Goal: Contribute content: Contribute content

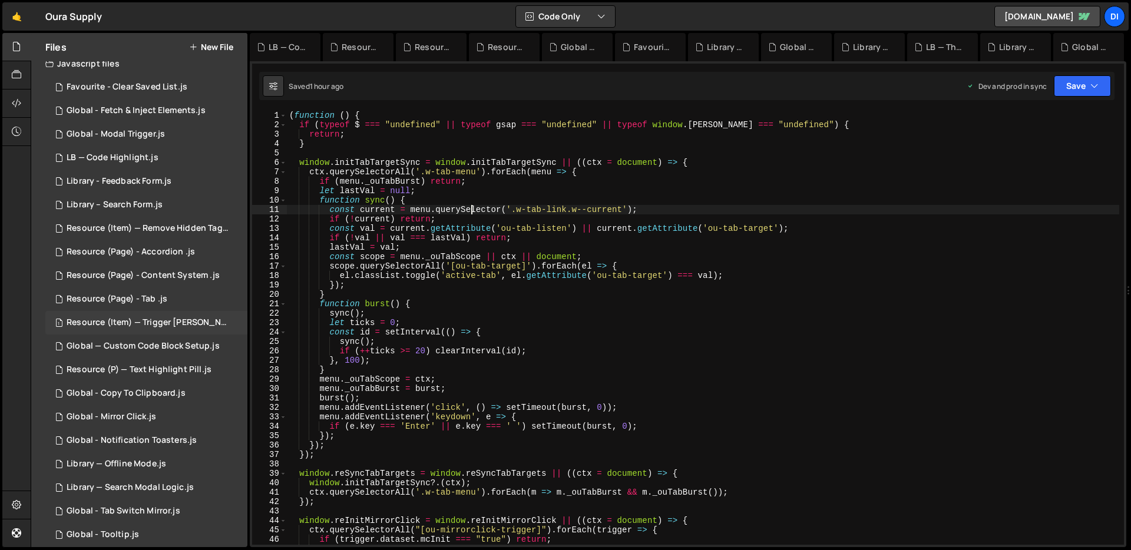
scroll to position [19, 0]
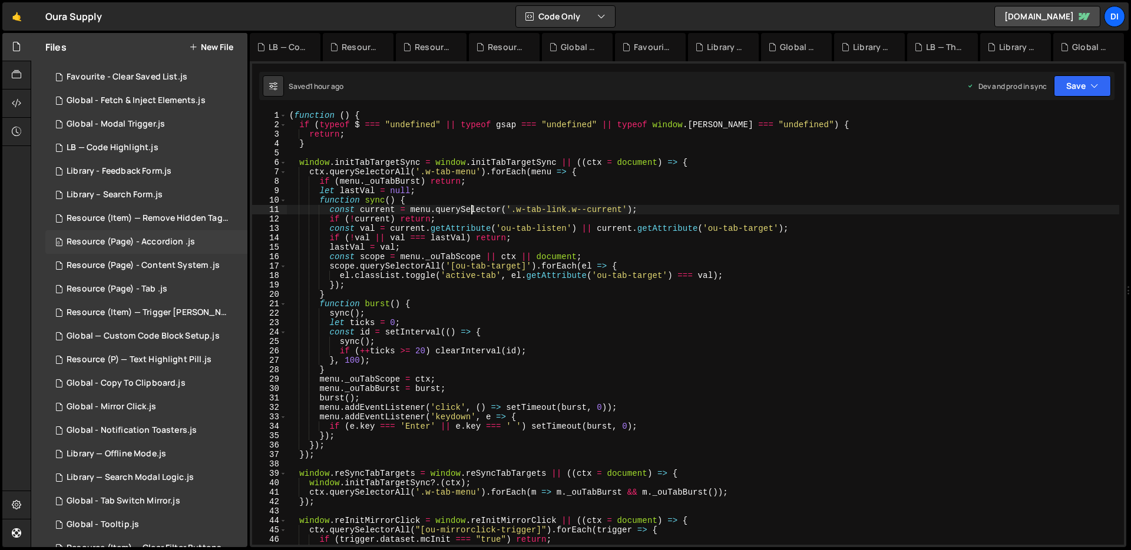
click at [193, 249] on div "0 Resource (Page) - Accordion .js 0" at bounding box center [146, 242] width 202 height 24
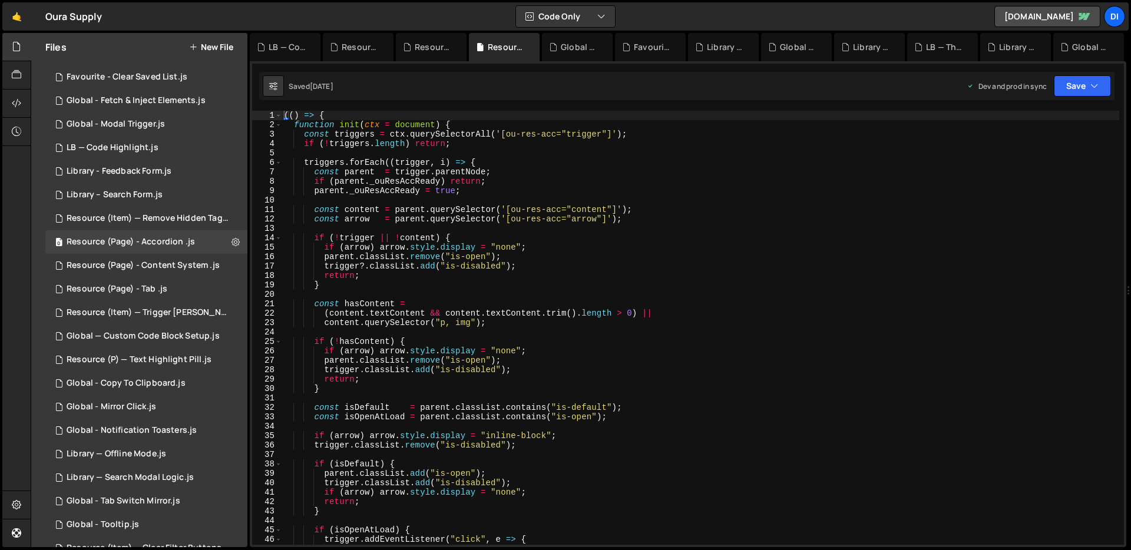
type textarea "if (arrow) arrow.style.display = "none";"
click at [486, 246] on div "(( ) => { function init ( ctx = document ) { const triggers = ctx . querySelect…" at bounding box center [701, 337] width 838 height 453
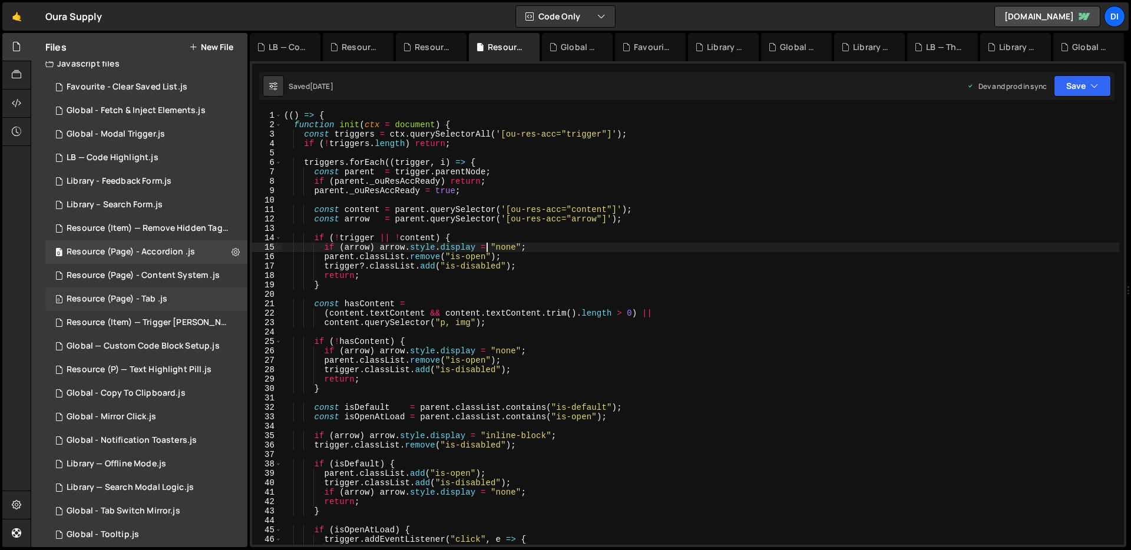
scroll to position [0, 0]
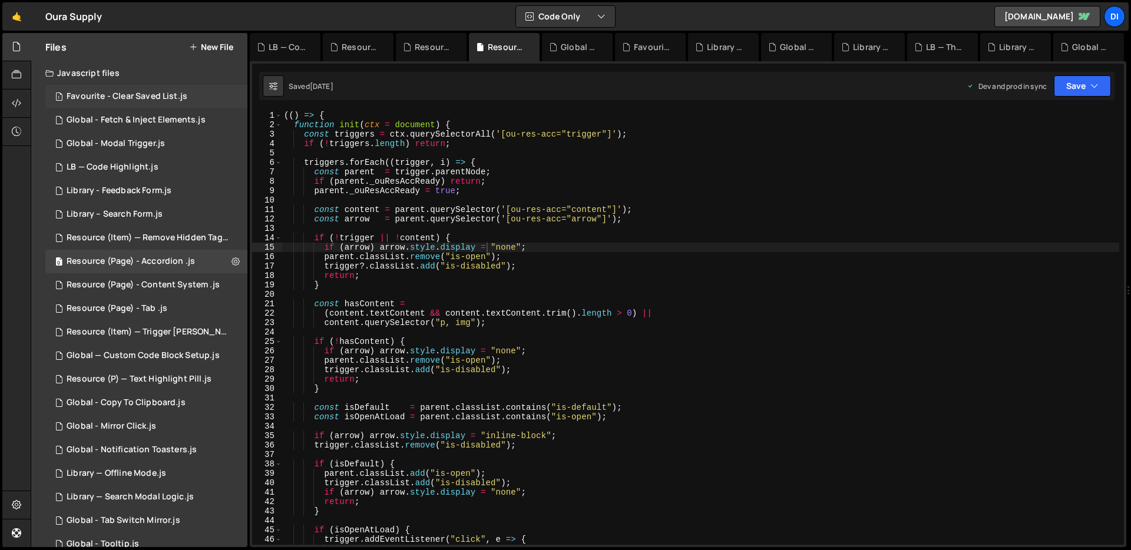
click at [176, 94] on div "Favourite - Clear Saved List.js" at bounding box center [127, 96] width 121 height 11
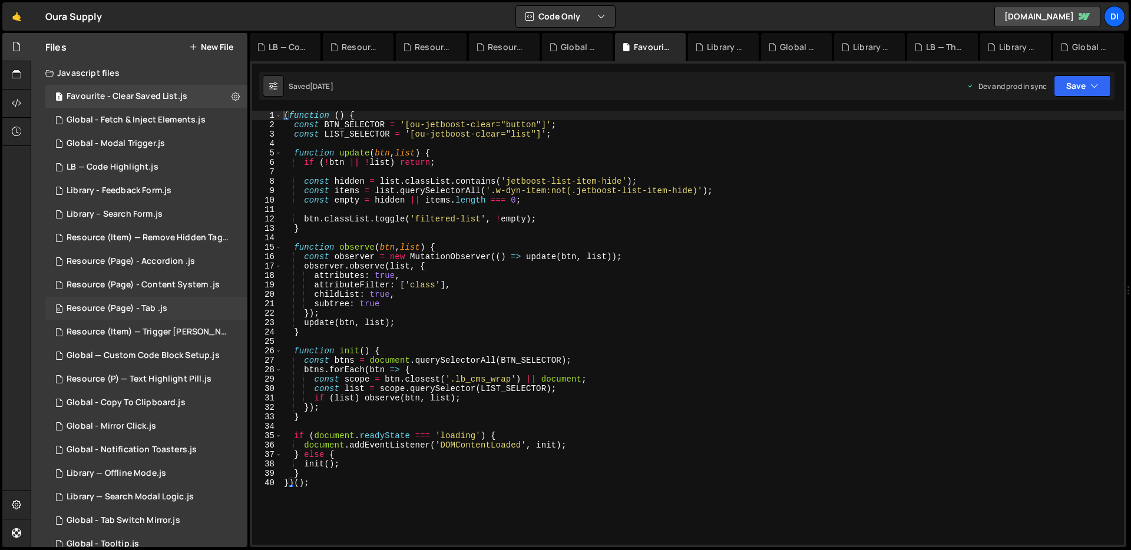
click at [187, 297] on div "0 Resource (Page) - Tab .js 0" at bounding box center [146, 309] width 202 height 24
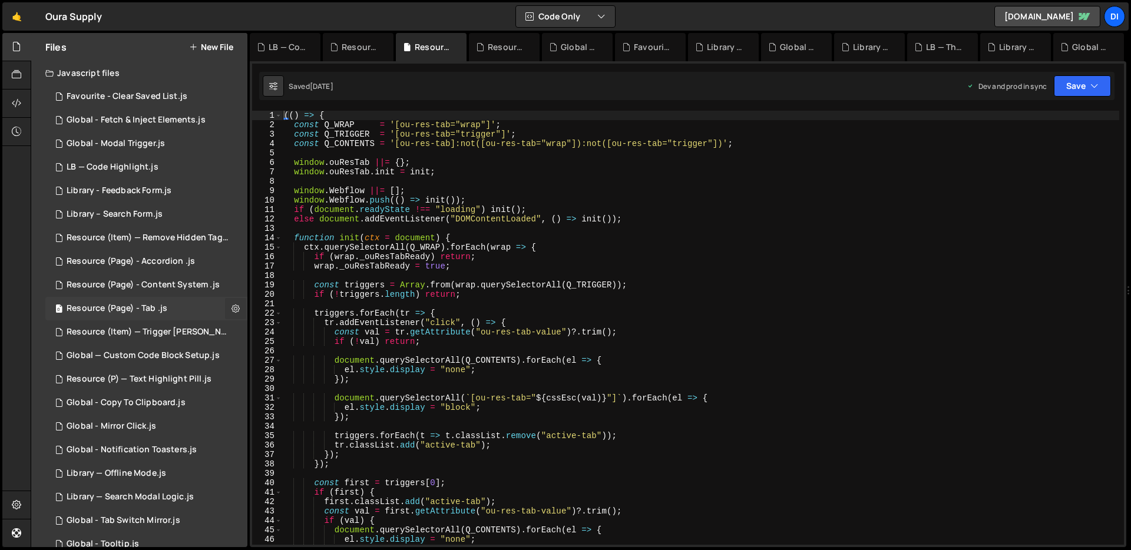
click at [231, 310] on icon at bounding box center [235, 308] width 8 height 11
type input "Resource (Page) - Tab"
radio input "true"
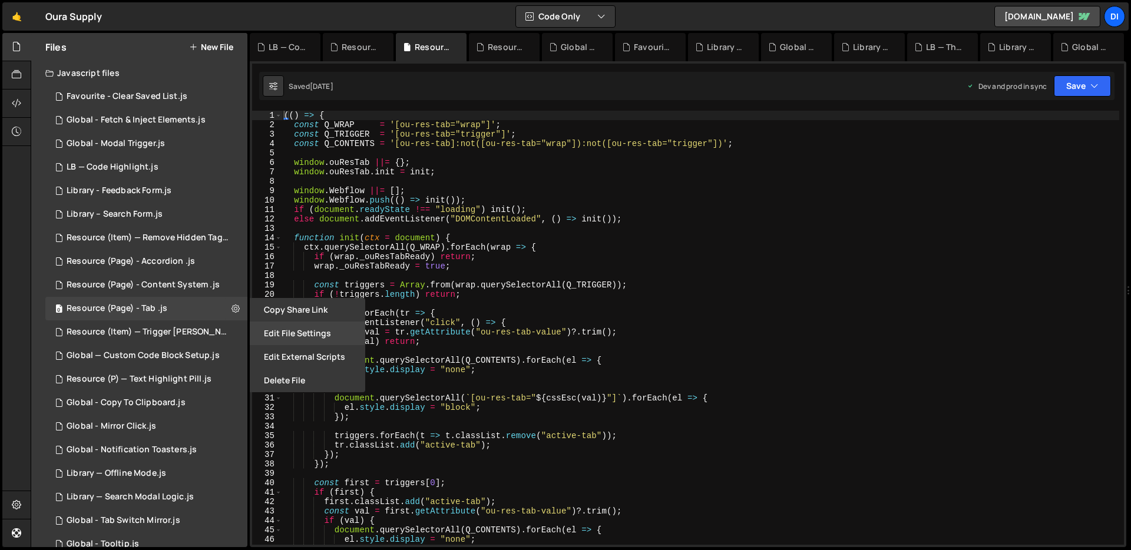
click at [293, 328] on button "Edit File Settings" at bounding box center [307, 334] width 115 height 24
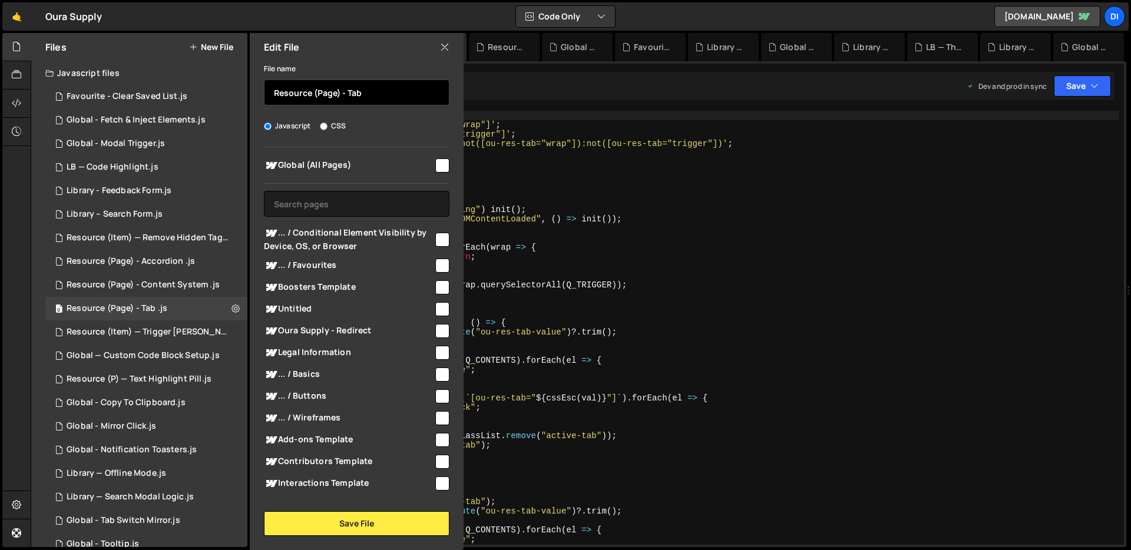
drag, startPoint x: 372, startPoint y: 97, endPoint x: 254, endPoint y: 95, distance: 117.8
click at [254, 95] on div "File name Resource (Page) - Tab Javascript CSS Global (All Pages)" at bounding box center [357, 298] width 214 height 475
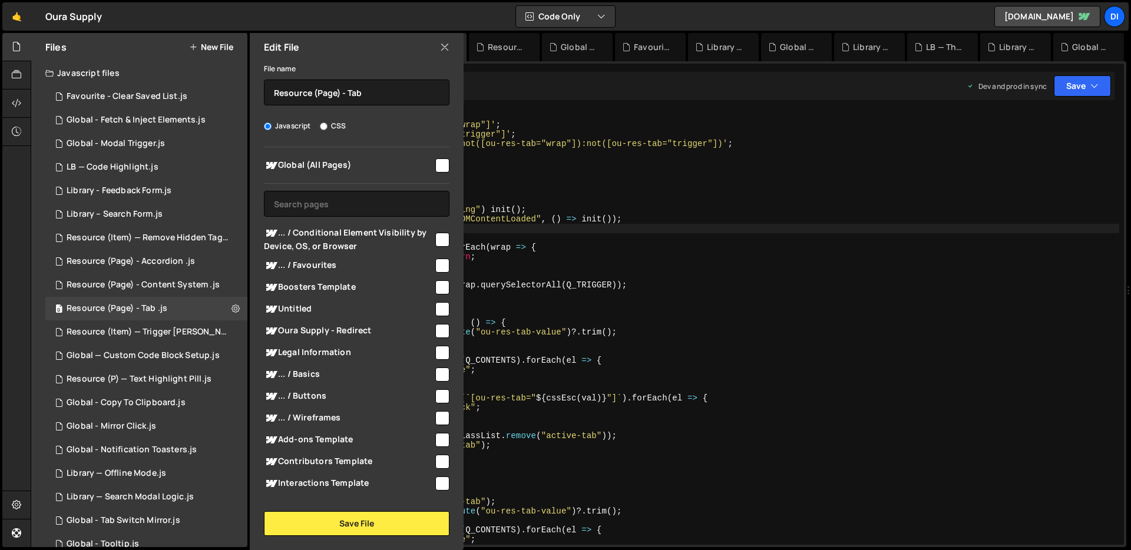
click at [624, 225] on div "(( ) => { const Q_WRAP = '[ou-res-tab="wrap"]' ; const Q_TRIGGER = '[ou-res-tab…" at bounding box center [701, 337] width 838 height 453
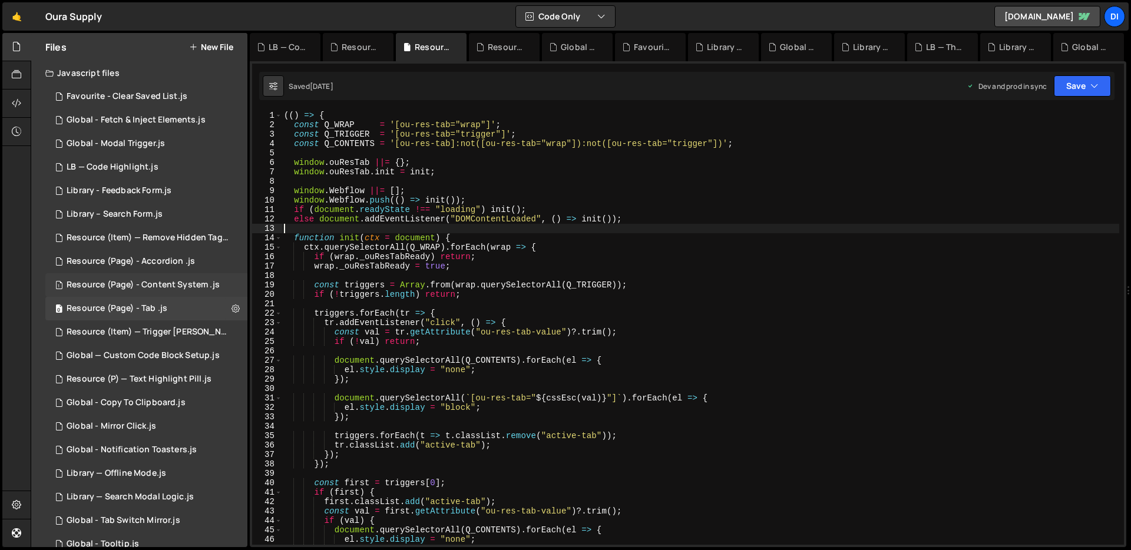
click at [172, 286] on div "Resource (Page) - Content System .js" at bounding box center [143, 285] width 153 height 11
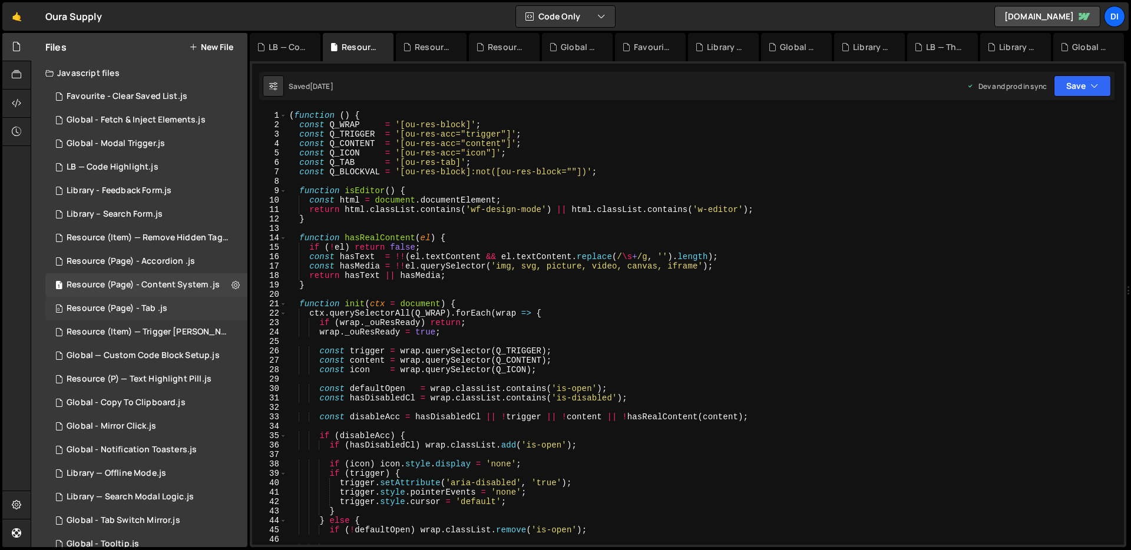
click at [153, 310] on div "Resource (Page) - Tab .js" at bounding box center [117, 308] width 101 height 11
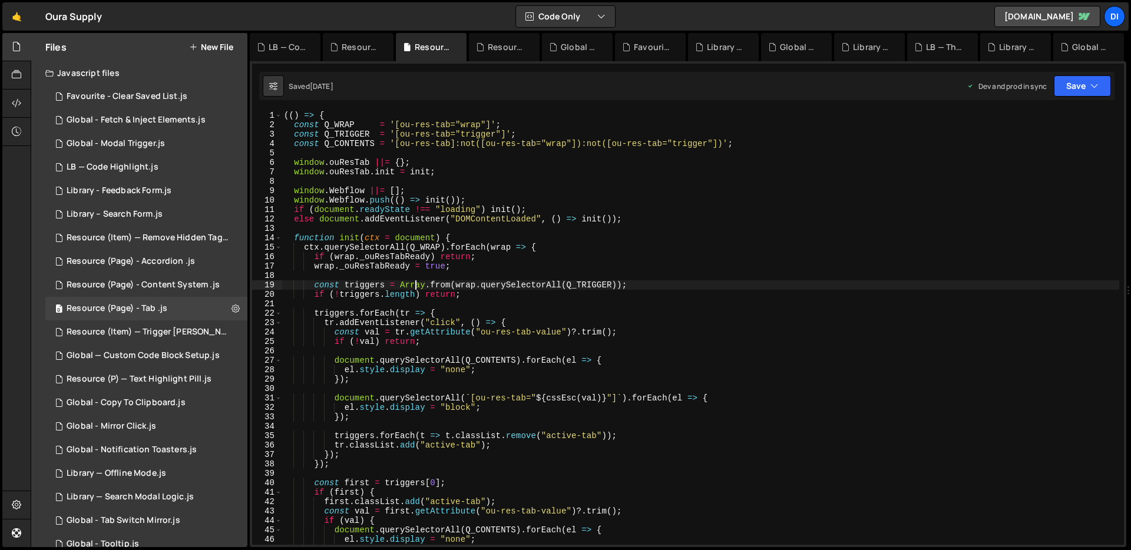
click at [413, 289] on div "(( ) => { const Q_WRAP = '[ou-res-tab="wrap"]' ; const Q_TRIGGER = '[ou-res-tab…" at bounding box center [701, 337] width 838 height 453
type textarea "})();"
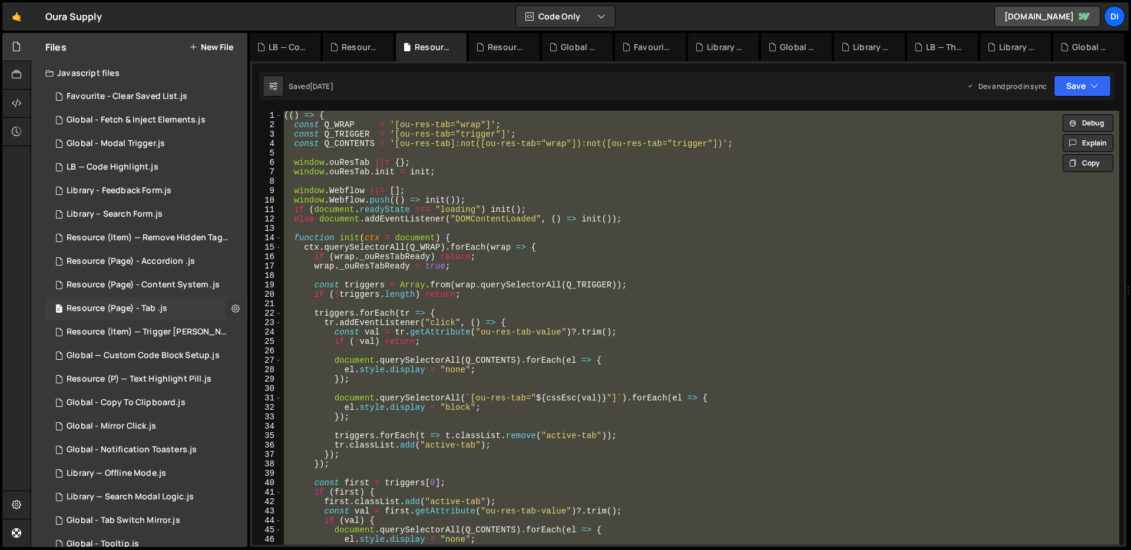
click at [236, 309] on button at bounding box center [235, 308] width 21 height 21
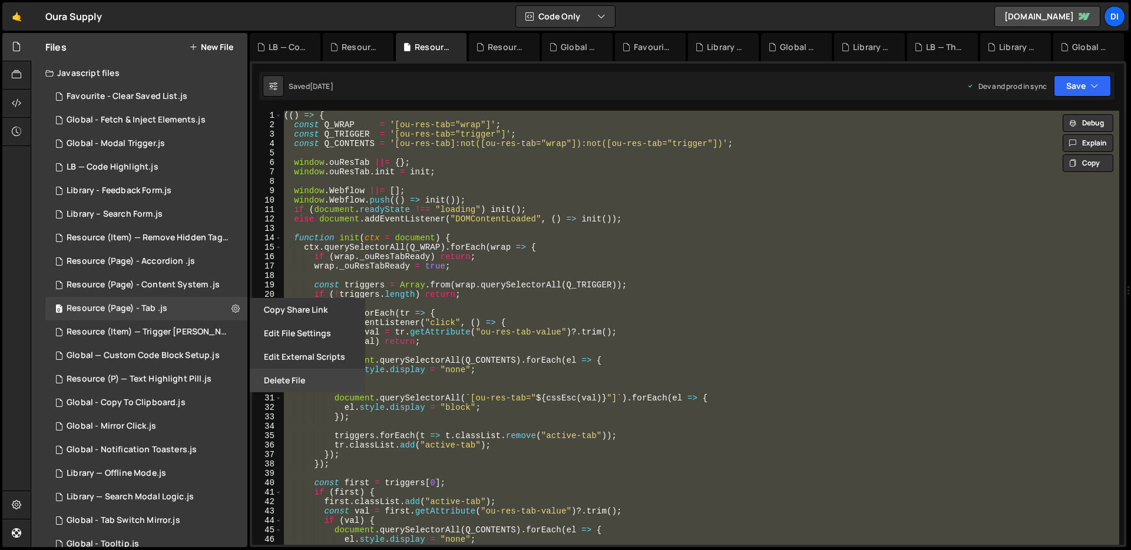
click at [288, 375] on button "Delete File" at bounding box center [307, 381] width 115 height 24
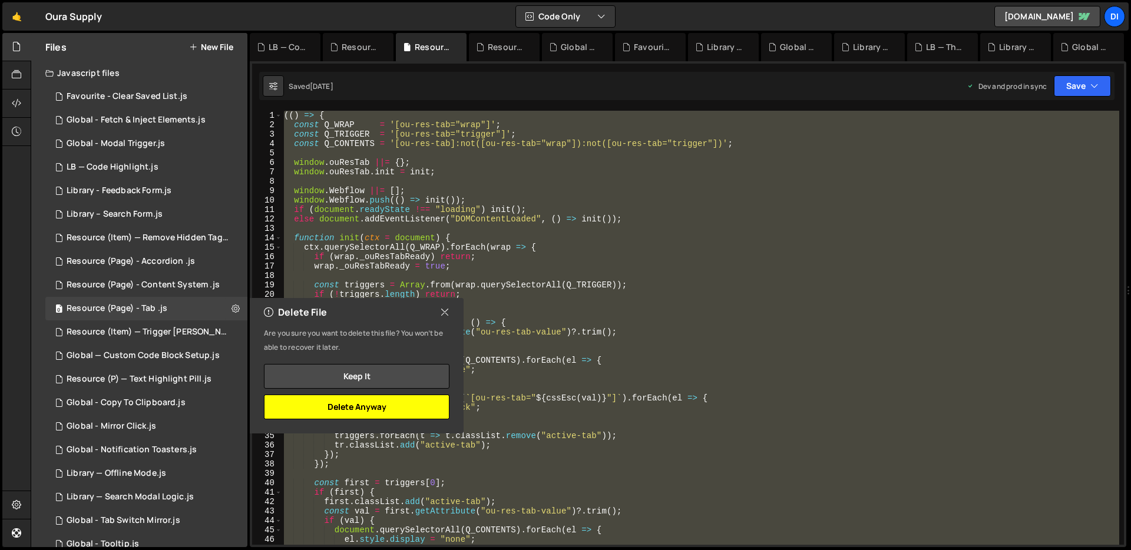
click at [389, 411] on button "Delete Anyway" at bounding box center [357, 407] width 186 height 25
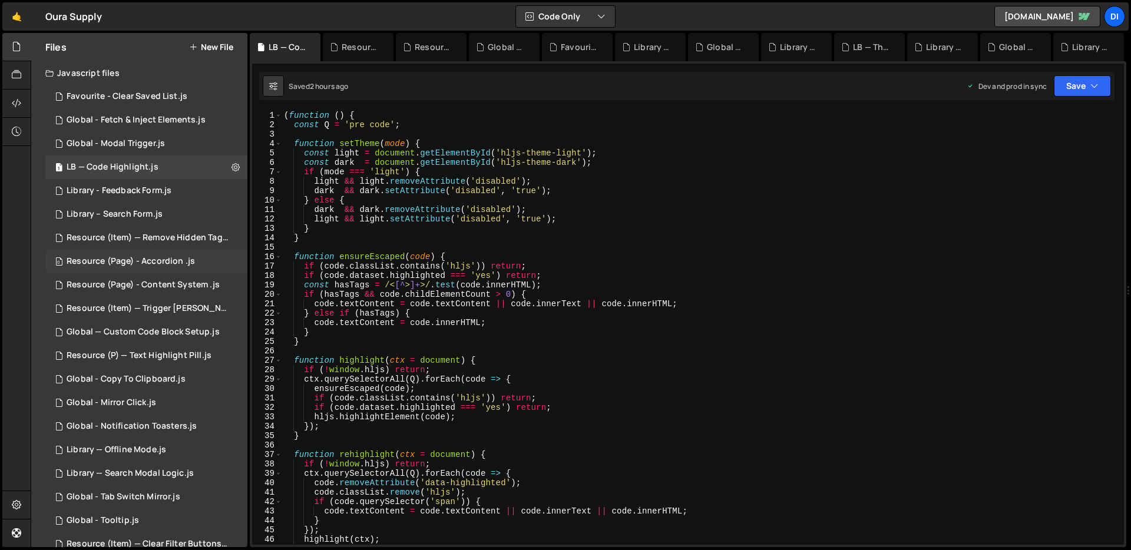
click at [174, 259] on div "Resource (Page) - Accordion .js" at bounding box center [131, 261] width 128 height 11
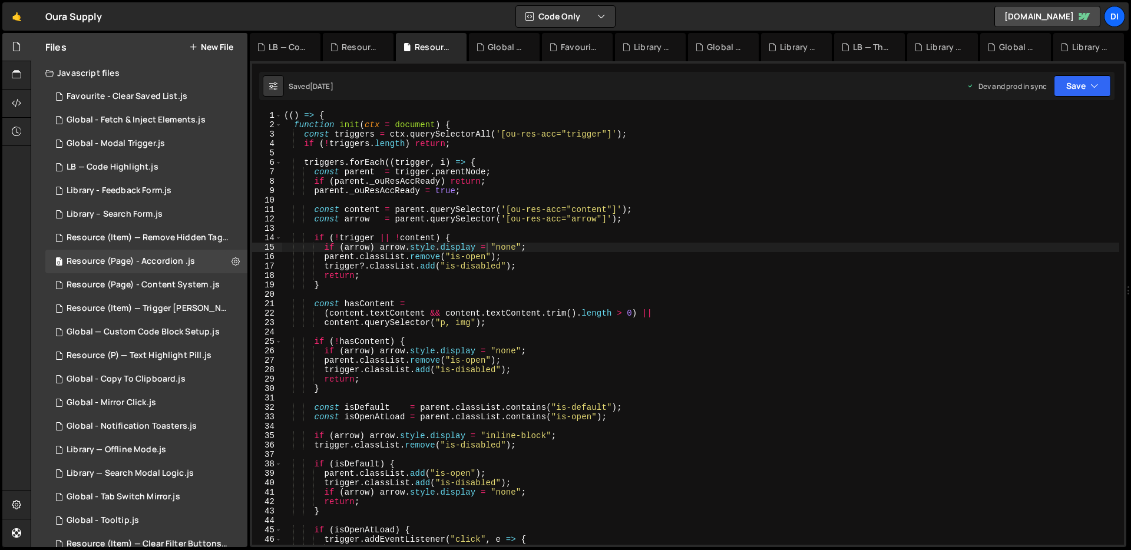
click at [481, 241] on div "(( ) => { function init ( ctx = document ) { const triggers = ctx . querySelect…" at bounding box center [701, 337] width 838 height 453
type textarea "})();"
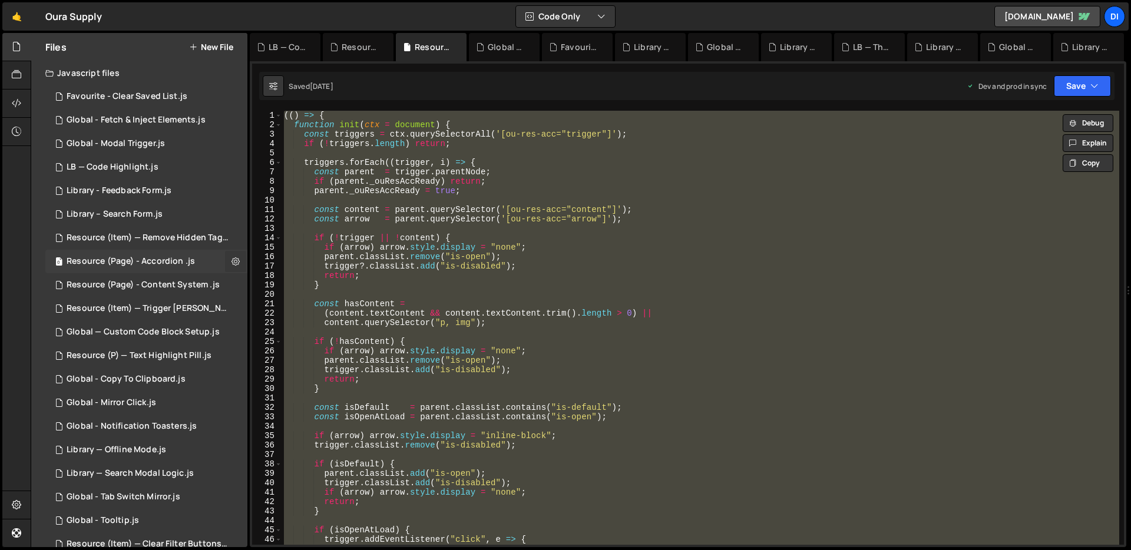
click at [231, 263] on icon at bounding box center [235, 261] width 8 height 11
type input "Resource (Page) - Accordion"
radio input "true"
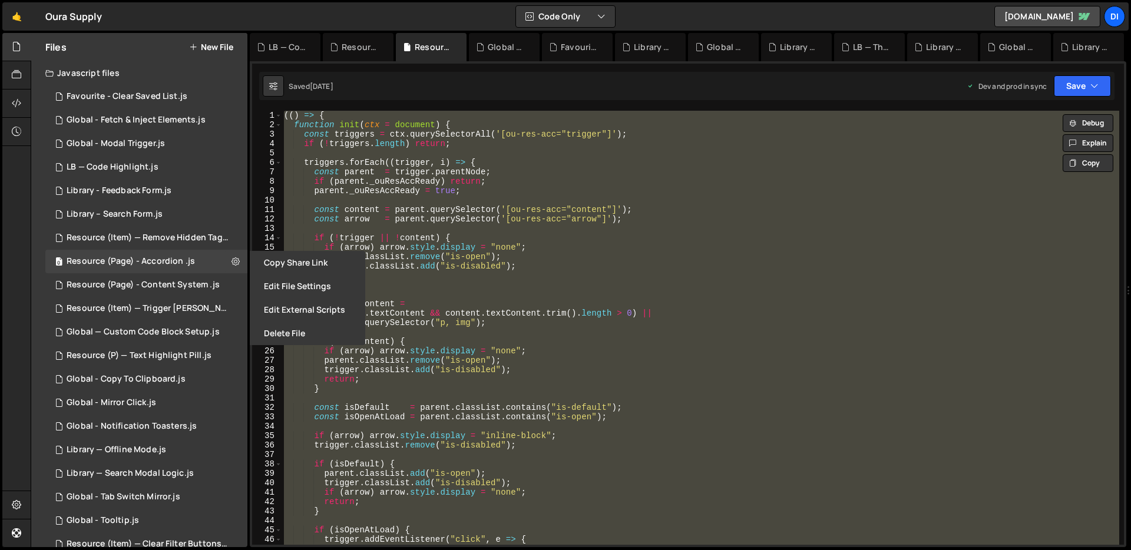
drag, startPoint x: 291, startPoint y: 294, endPoint x: 296, endPoint y: 277, distance: 17.2
click at [291, 294] on button "Edit File Settings" at bounding box center [307, 286] width 115 height 24
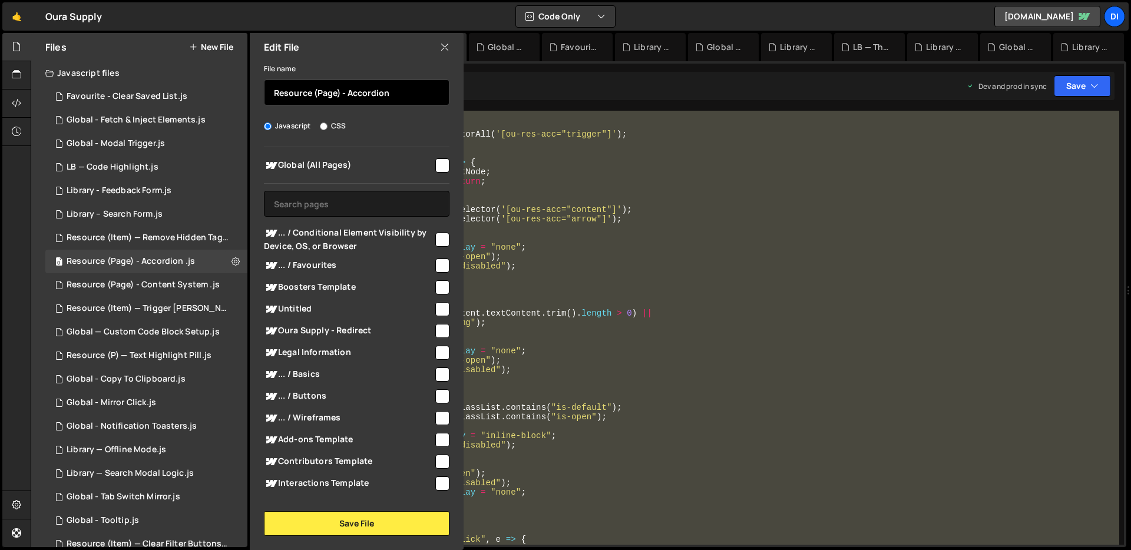
click at [402, 101] on input "Resource (Page) - Accordion" at bounding box center [357, 93] width 186 height 26
click at [446, 47] on icon at bounding box center [444, 47] width 9 height 13
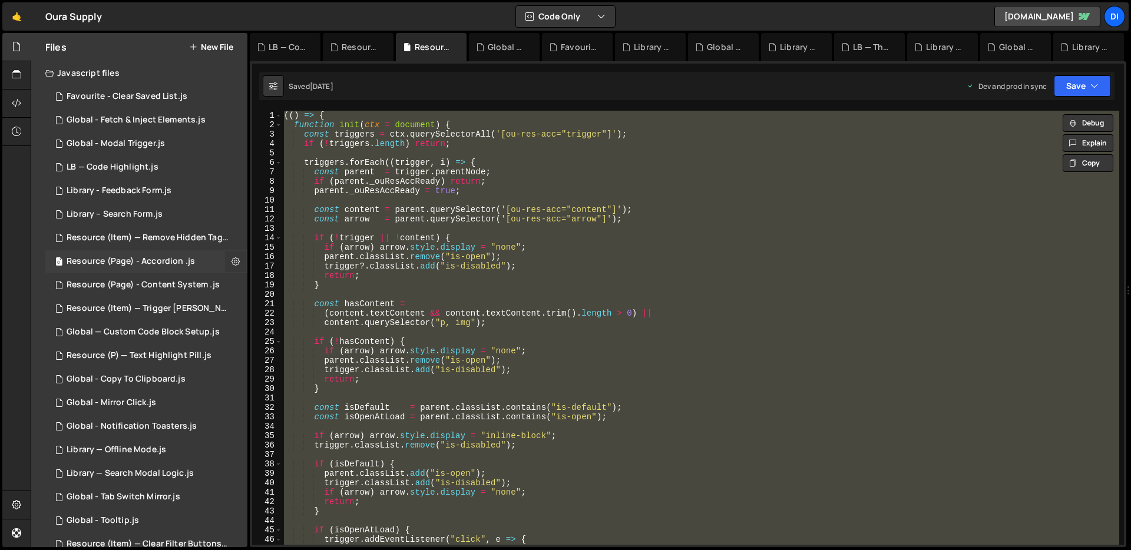
click at [233, 254] on button at bounding box center [235, 261] width 21 height 21
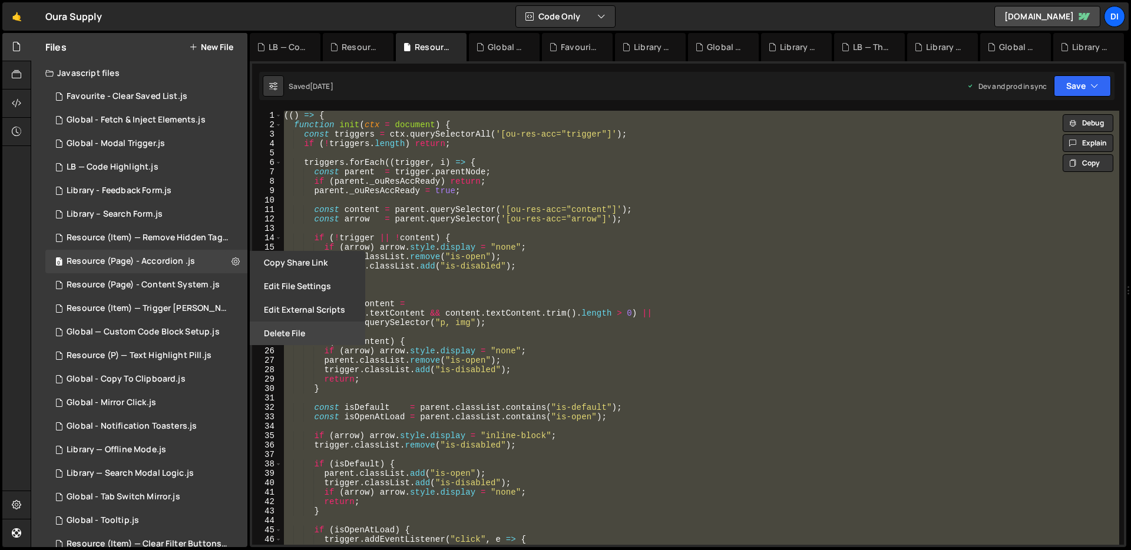
click at [299, 332] on button "Delete File" at bounding box center [307, 334] width 115 height 24
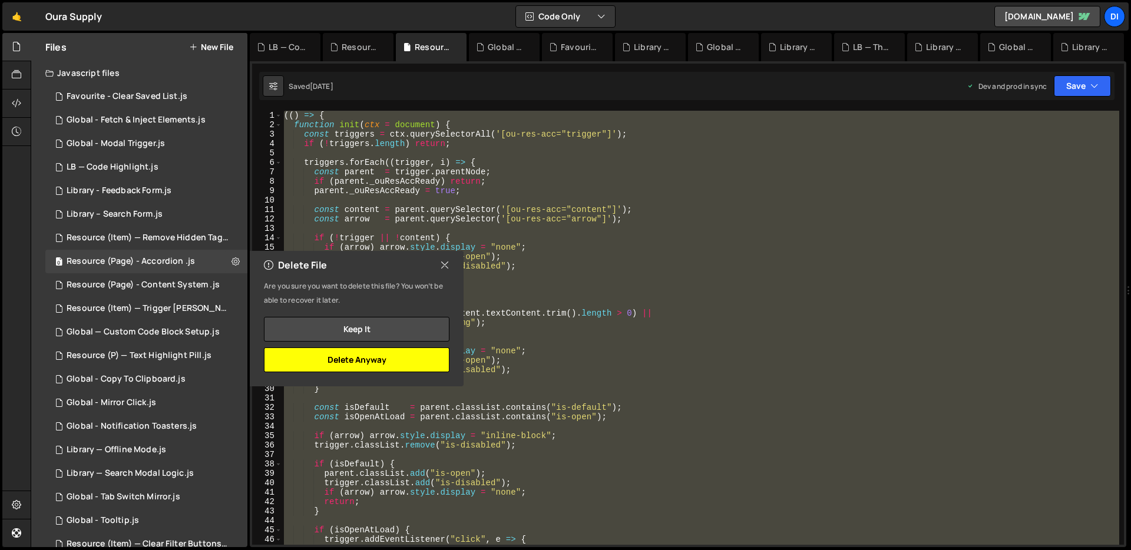
click at [423, 359] on button "Delete Anyway" at bounding box center [357, 360] width 186 height 25
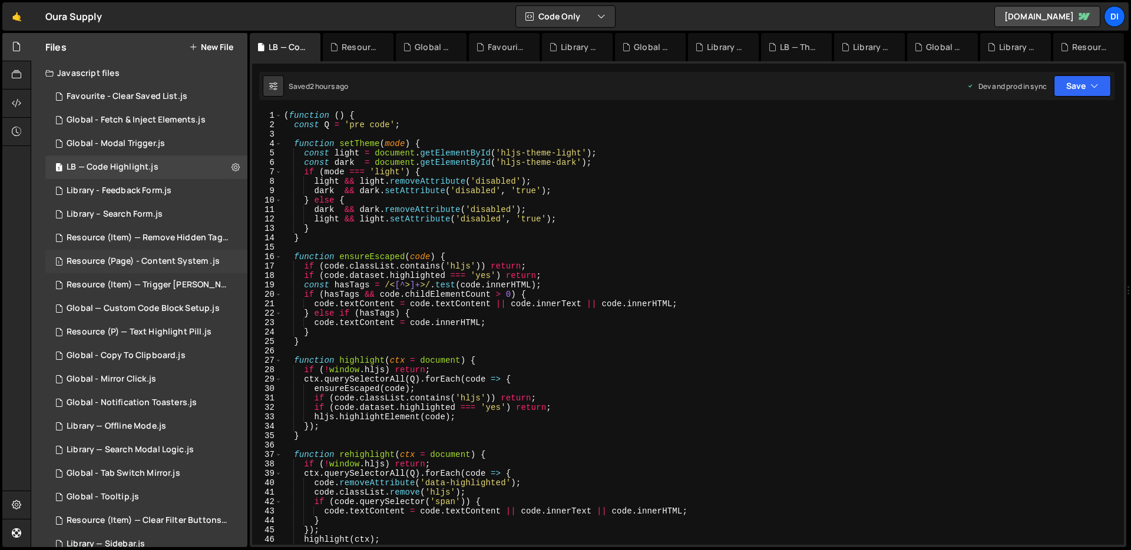
click at [171, 265] on div "Resource (Page) - Content System .js" at bounding box center [143, 261] width 153 height 11
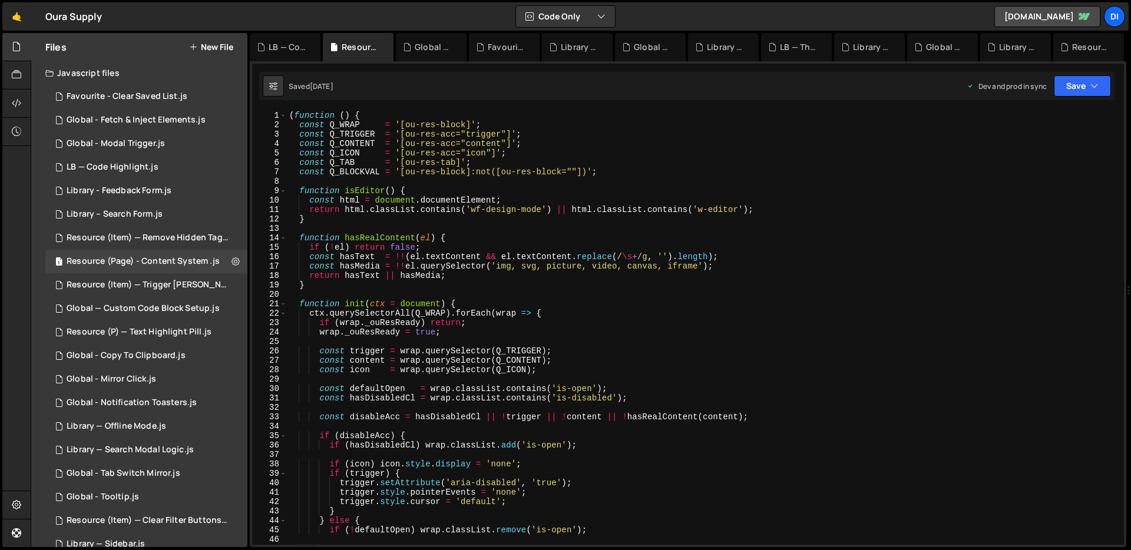
type textarea "const hasText = !!(el.textContent && el.textContent.replace(/\s+/g, '').length);"
click at [406, 260] on div "( function ( ) { const Q_WRAP = '[ou-res-block]' ; const Q_TRIGGER = '[ou-res-a…" at bounding box center [703, 337] width 832 height 453
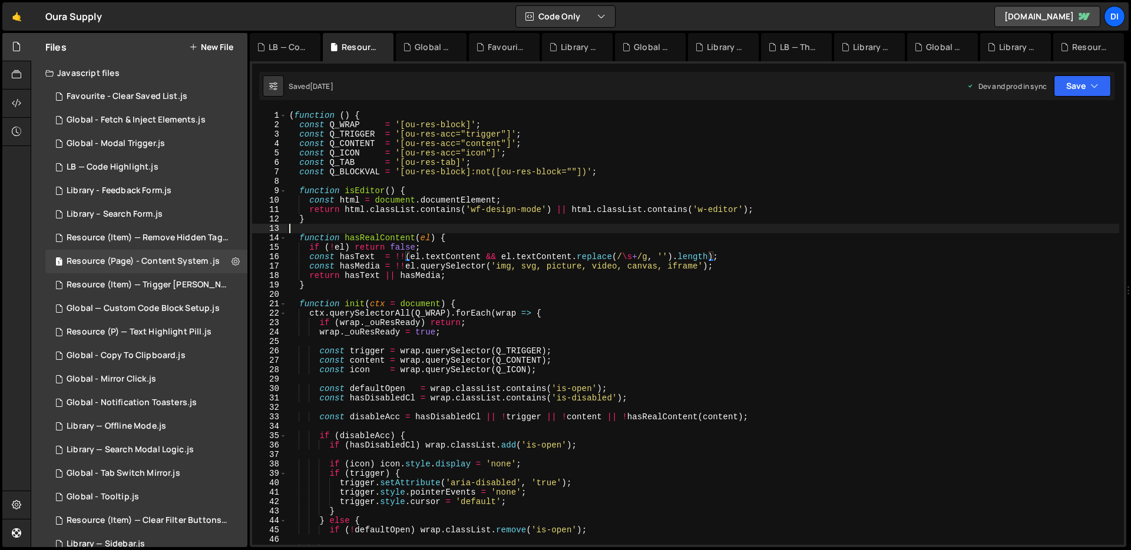
click at [484, 231] on div "( function ( ) { const Q_WRAP = '[ou-res-block]' ; const Q_TRIGGER = '[ou-res-a…" at bounding box center [703, 337] width 832 height 453
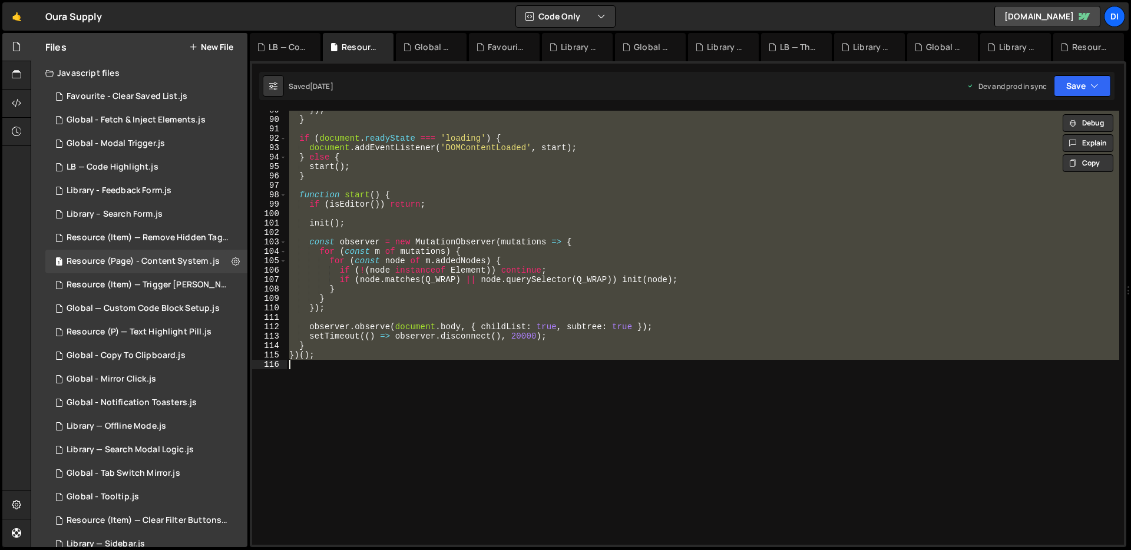
scroll to position [850, 0]
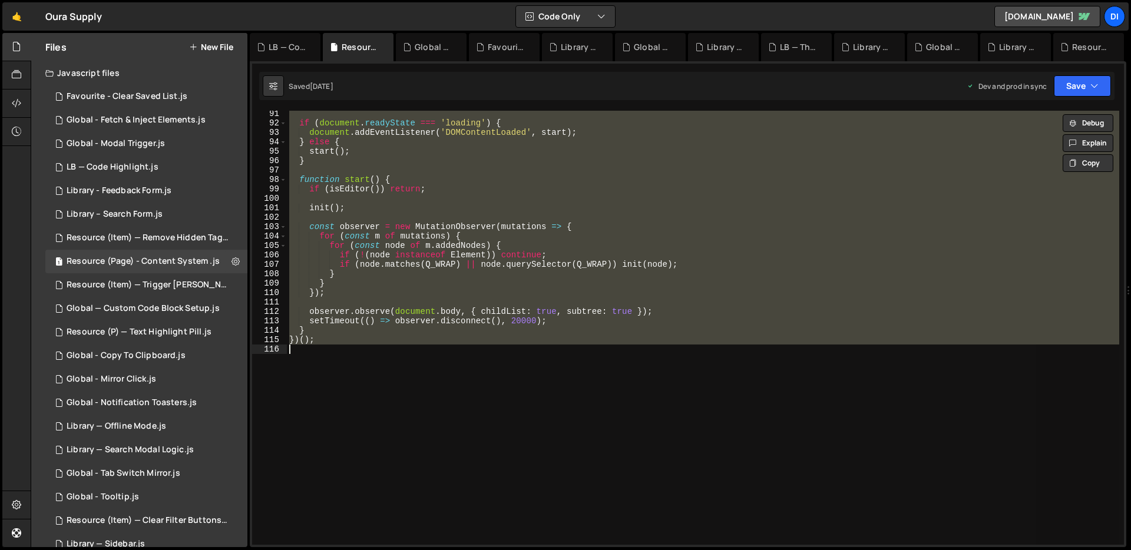
click at [391, 158] on div "if ( document . readyState === 'loading' ) { document . addEventListener ( 'DOM…" at bounding box center [703, 328] width 832 height 434
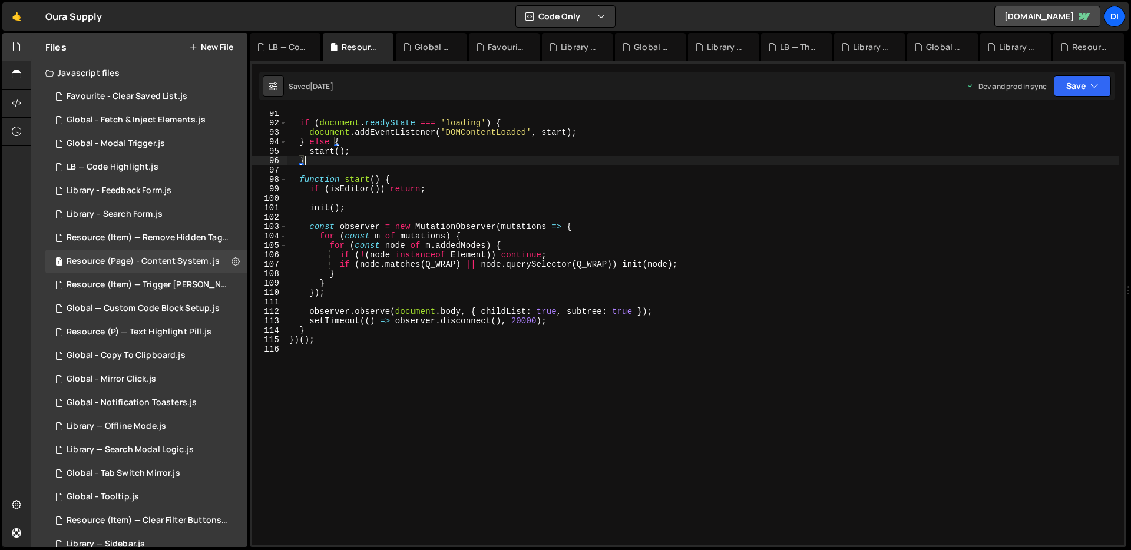
type textarea "})();"
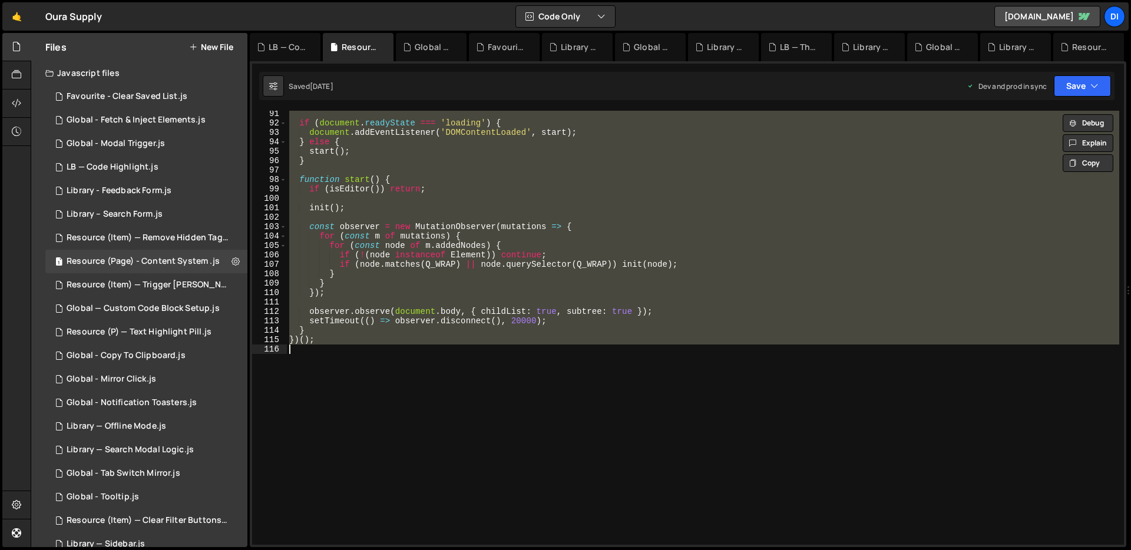
paste textarea
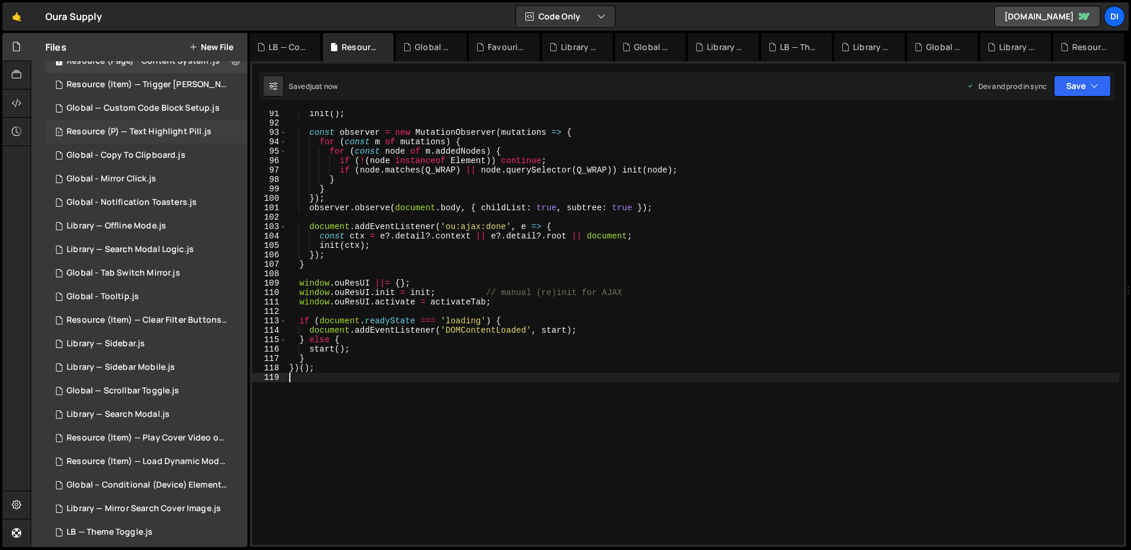
scroll to position [280, 0]
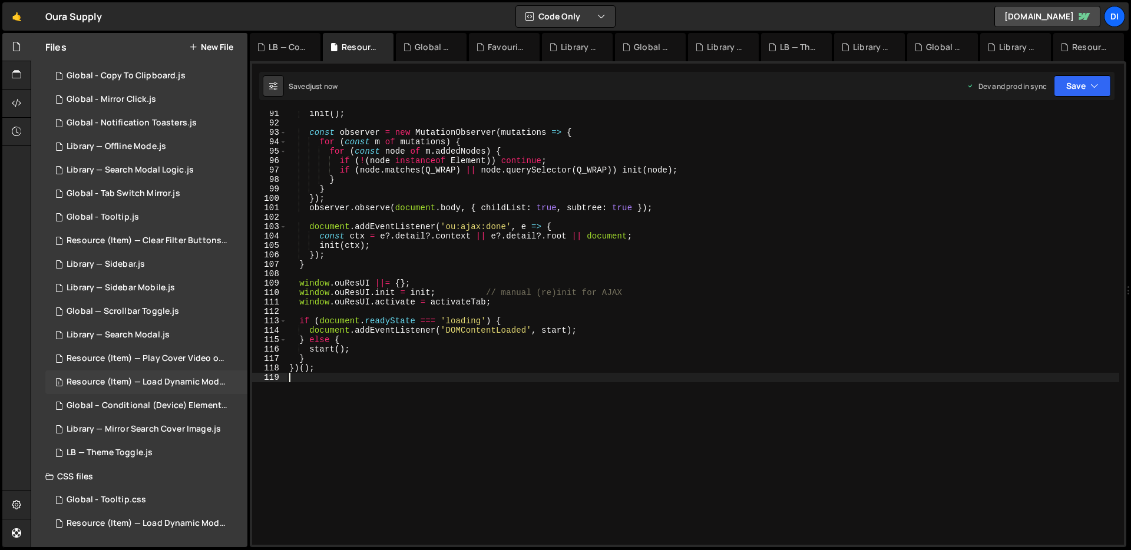
click at [166, 383] on div "Resource (Item) — Load Dynamic Modal (AJAX).js" at bounding box center [148, 382] width 163 height 11
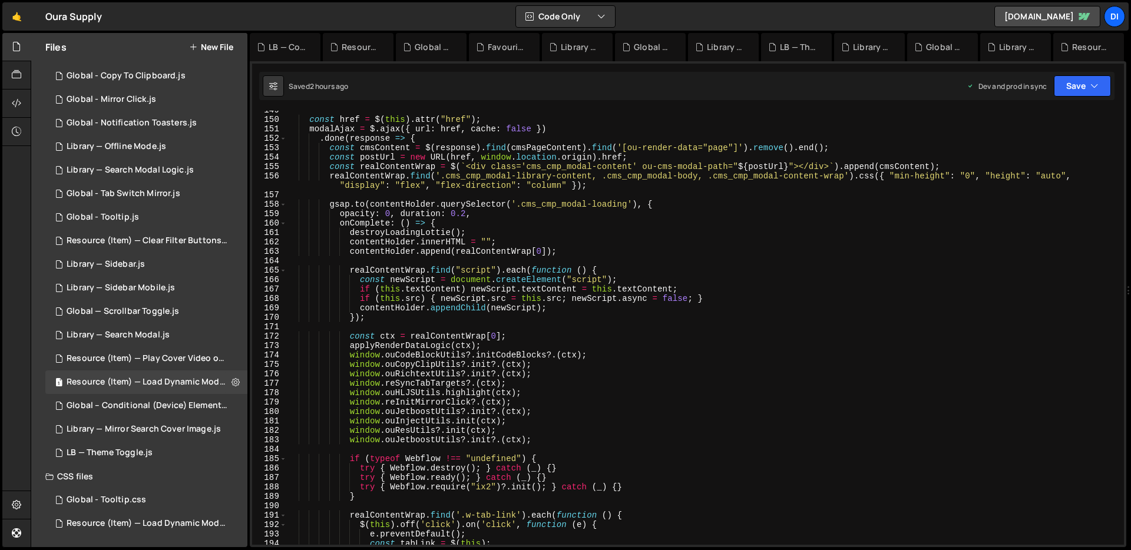
scroll to position [1531, 0]
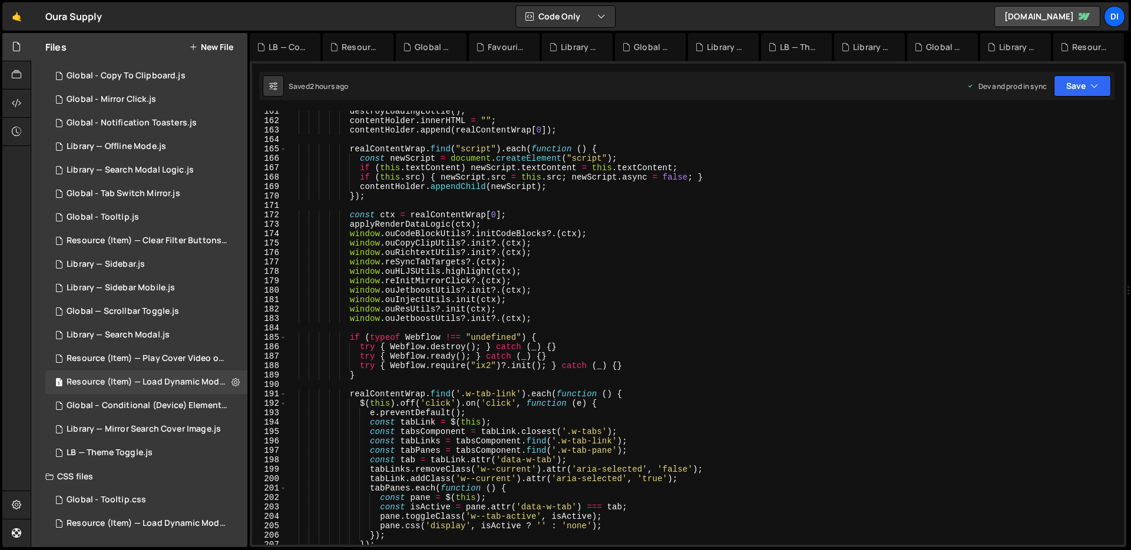
type textarea "window.ouJetboostUtils?.init?.(ctx);"
drag, startPoint x: 540, startPoint y: 319, endPoint x: 249, endPoint y: 319, distance: 291.6
click at [249, 319] on div "Files New File Javascript files 1 Favourite - Clear Saved List.js 0 1 Global - …" at bounding box center [581, 290] width 1100 height 515
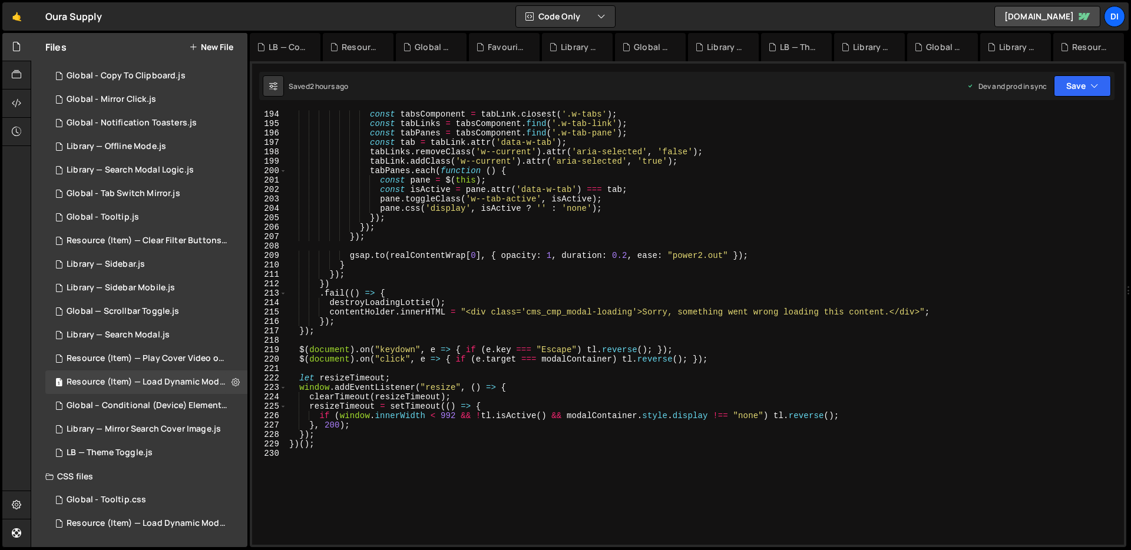
scroll to position [1965, 0]
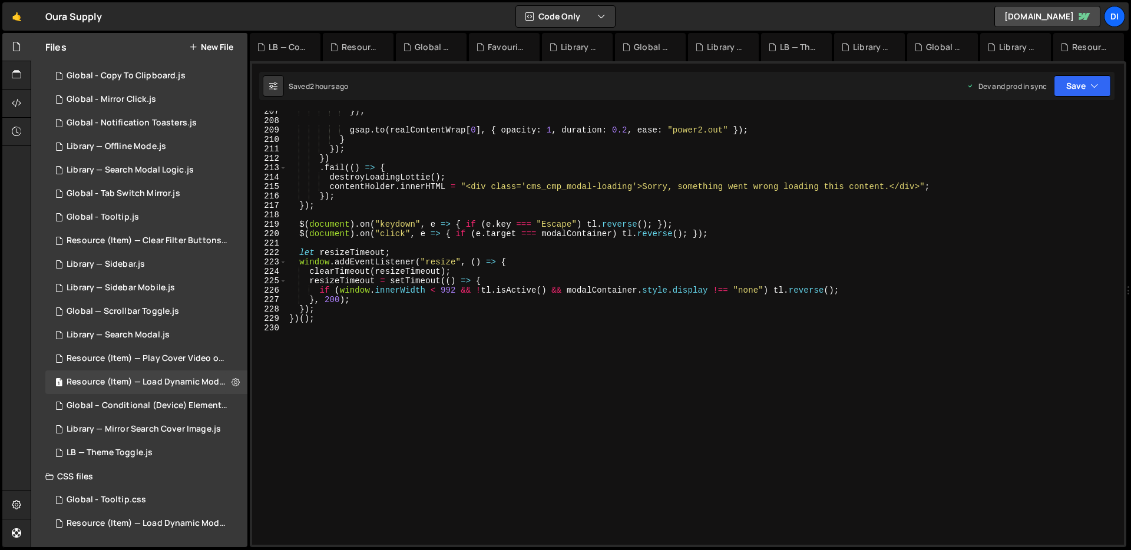
click at [455, 135] on div "}) ; gsap . to ( realContentWrap [ 0 ] , { opacity : 1 , duration : 0.2 , ease …" at bounding box center [703, 333] width 832 height 453
type textarea "})();"
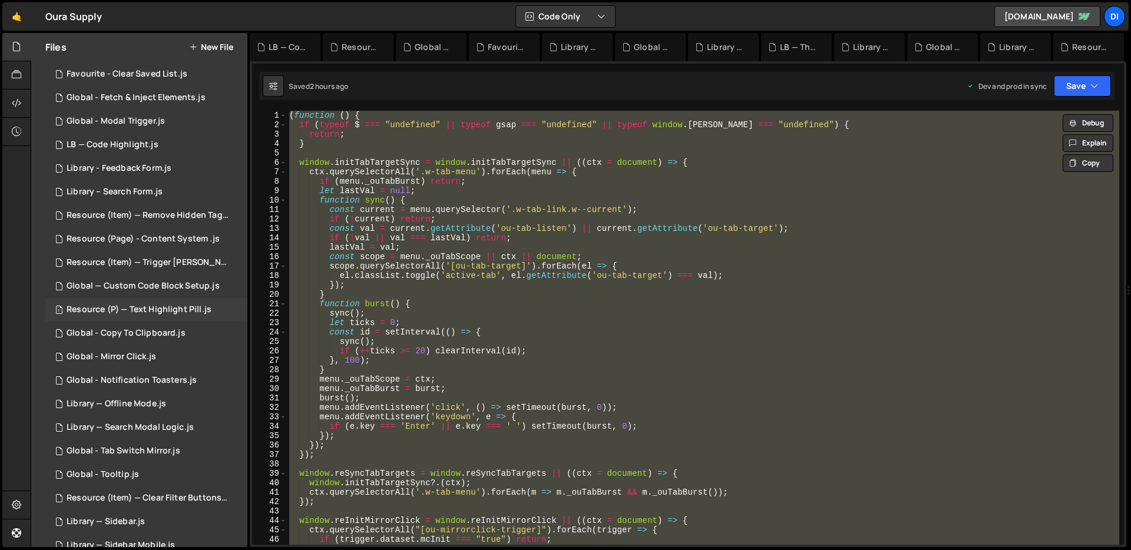
scroll to position [0, 0]
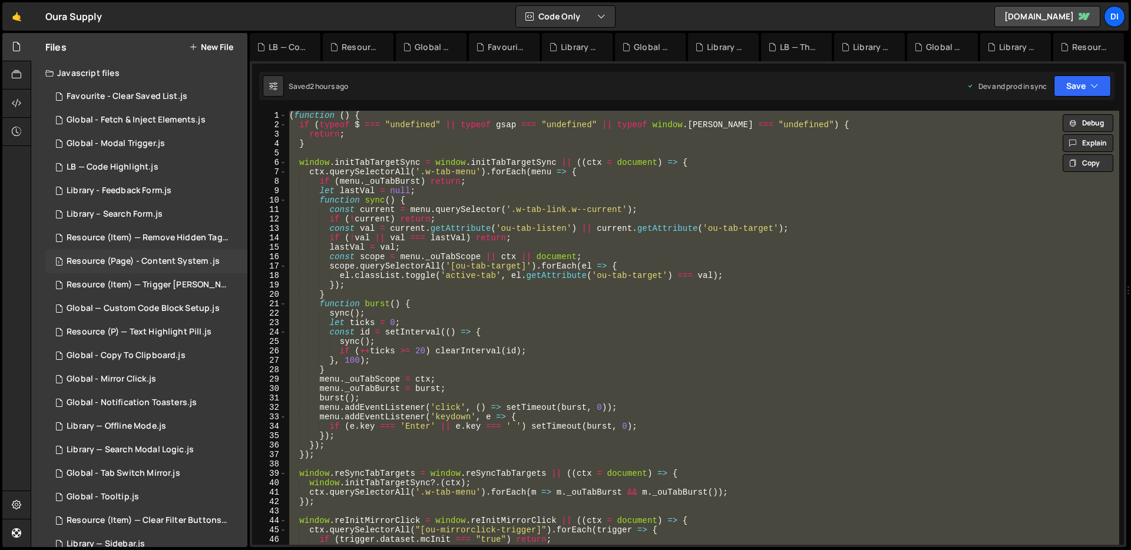
click at [181, 258] on div "Resource (Page) - Content System .js" at bounding box center [143, 261] width 153 height 11
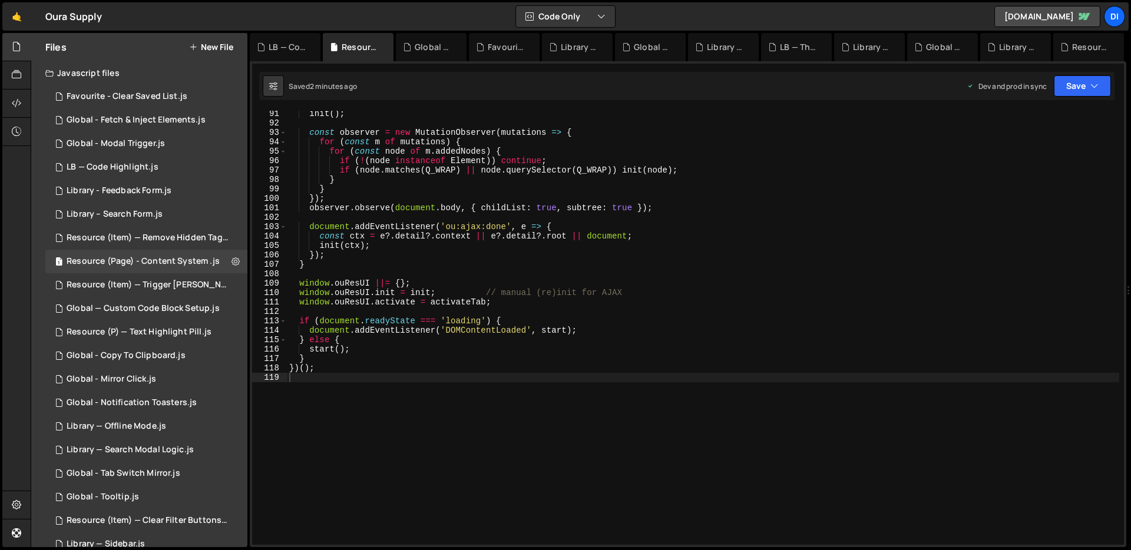
click at [517, 259] on div "init ( ) ; const observer = new MutationObserver ( mutations => { for ( const m…" at bounding box center [703, 335] width 832 height 453
type textarea "})();"
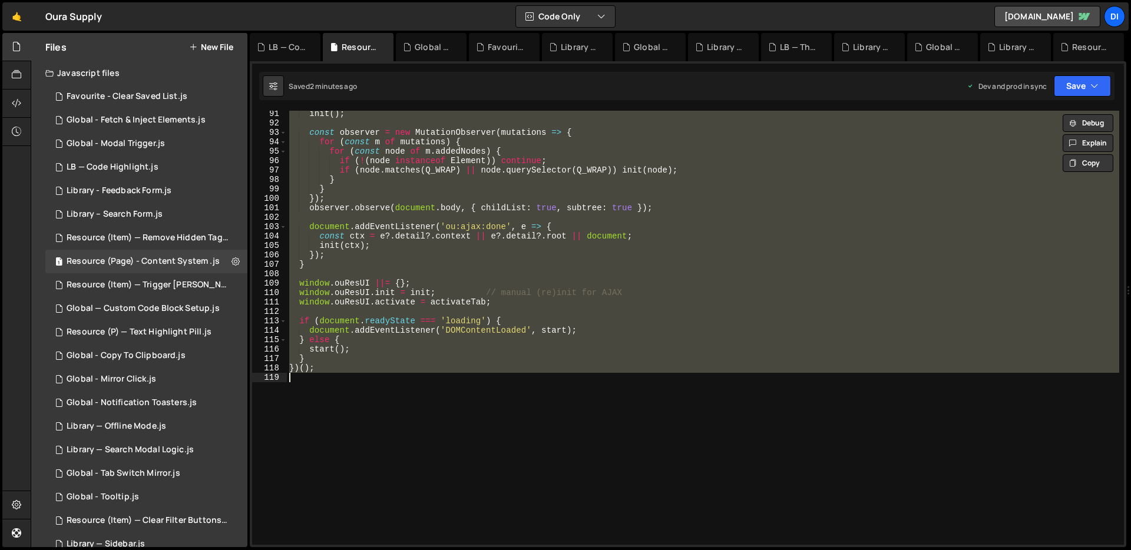
paste textarea
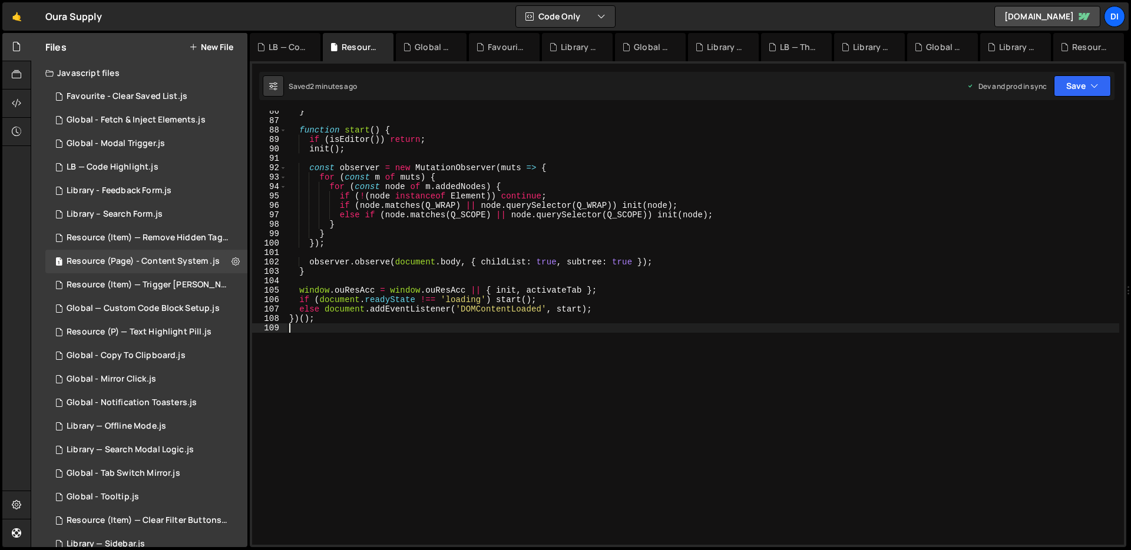
click at [474, 171] on div "} function start ( ) { if ( isEditor ( )) return ; init ( ) ; const observer = …" at bounding box center [703, 333] width 832 height 453
type textarea "})();"
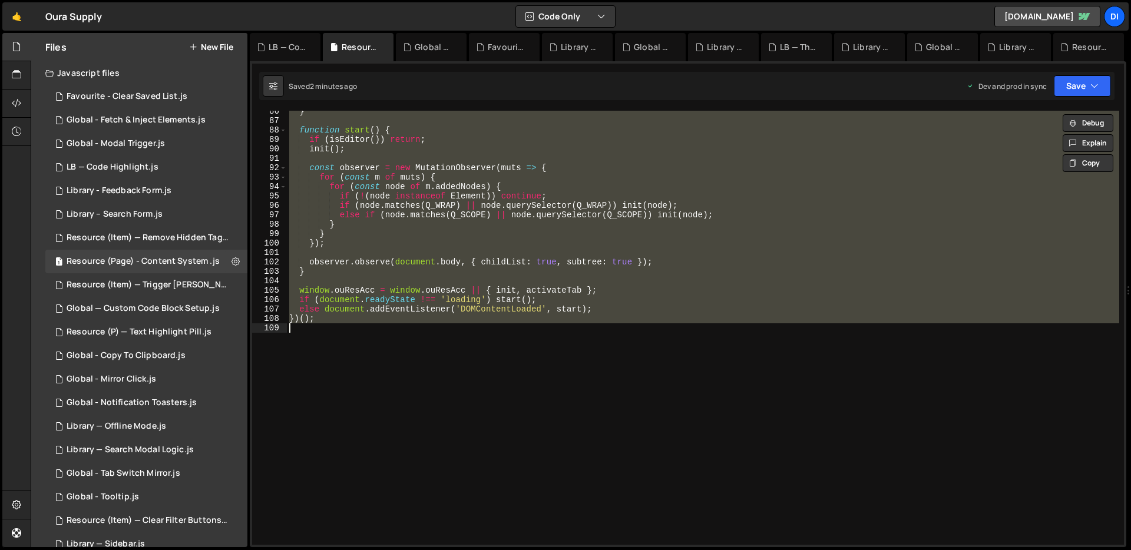
paste textarea
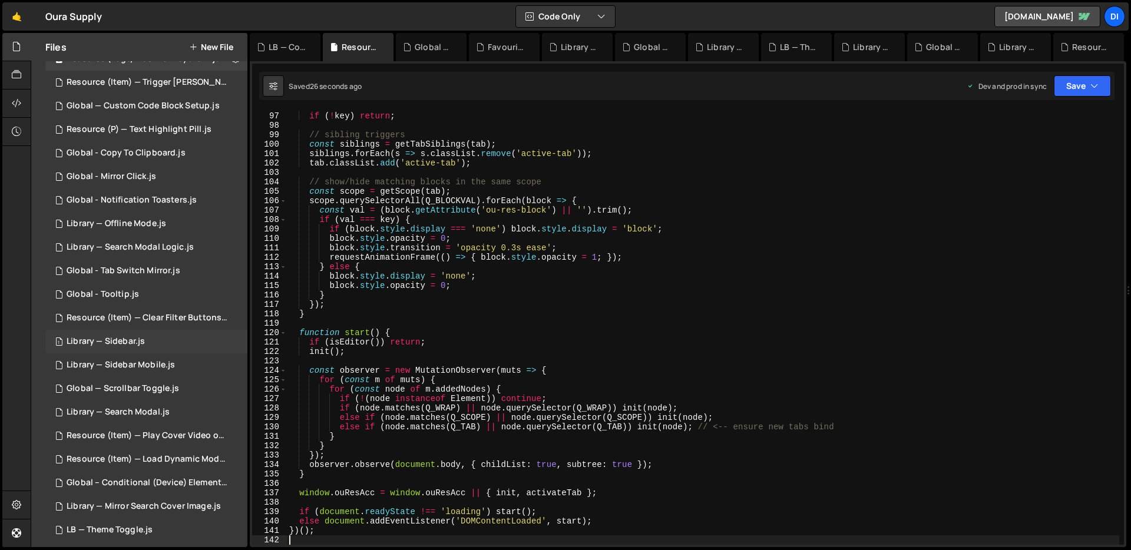
scroll to position [280, 0]
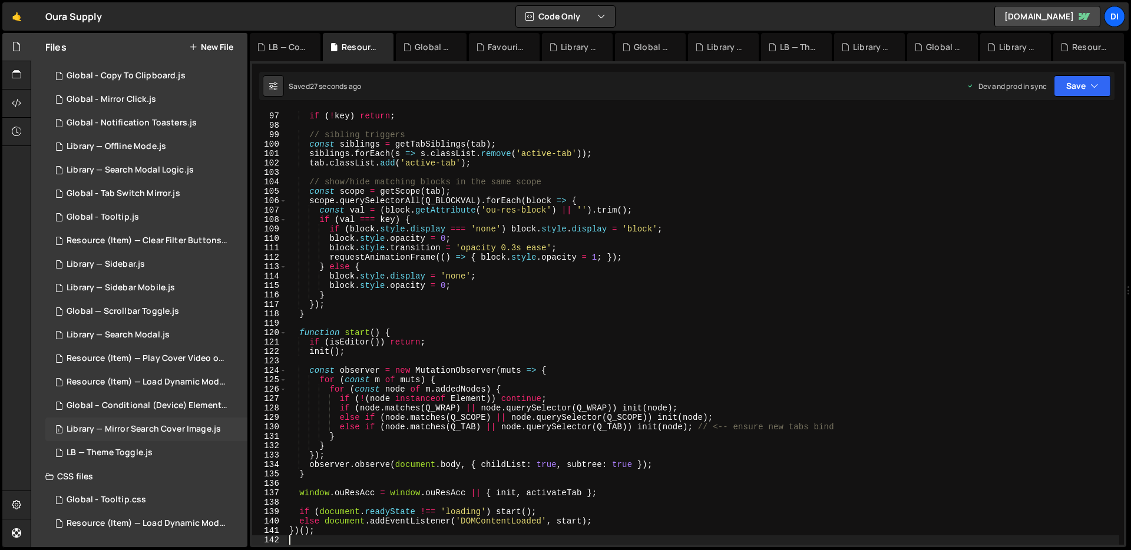
click at [138, 439] on div "1 Library — Mirror Search Cover Image.js 0" at bounding box center [146, 430] width 202 height 24
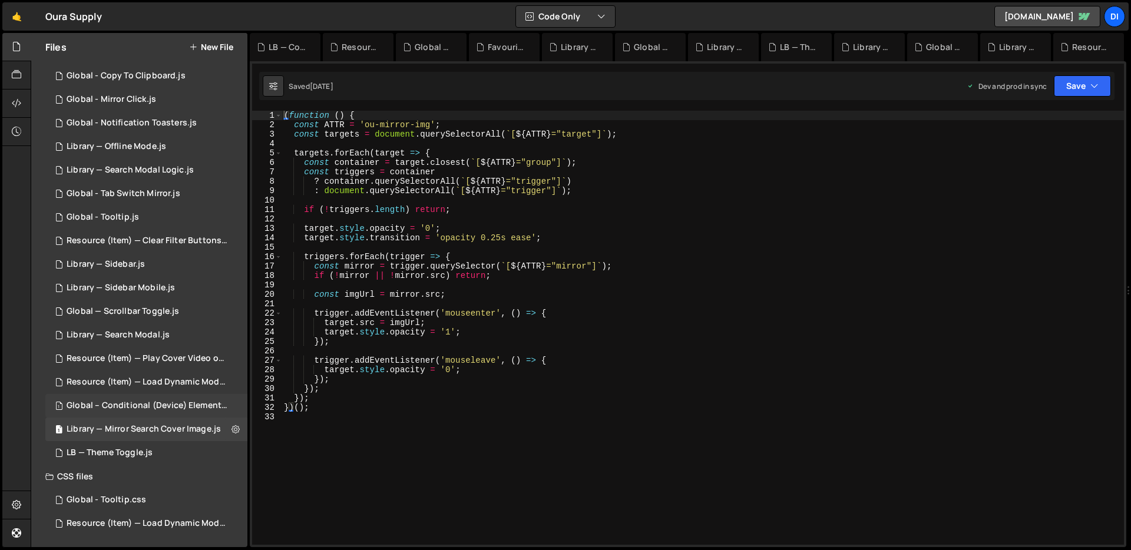
click at [147, 399] on div "1 Global – Conditional (Device) Element Visibility.js 0" at bounding box center [148, 406] width 206 height 24
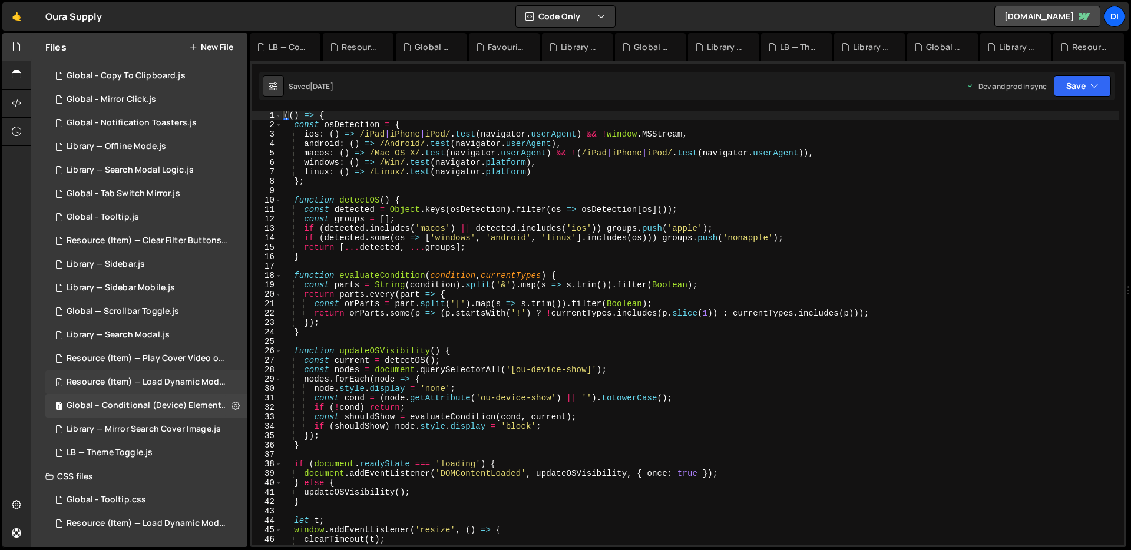
click at [178, 380] on div "Resource (Item) — Load Dynamic Modal (AJAX).js" at bounding box center [148, 382] width 163 height 11
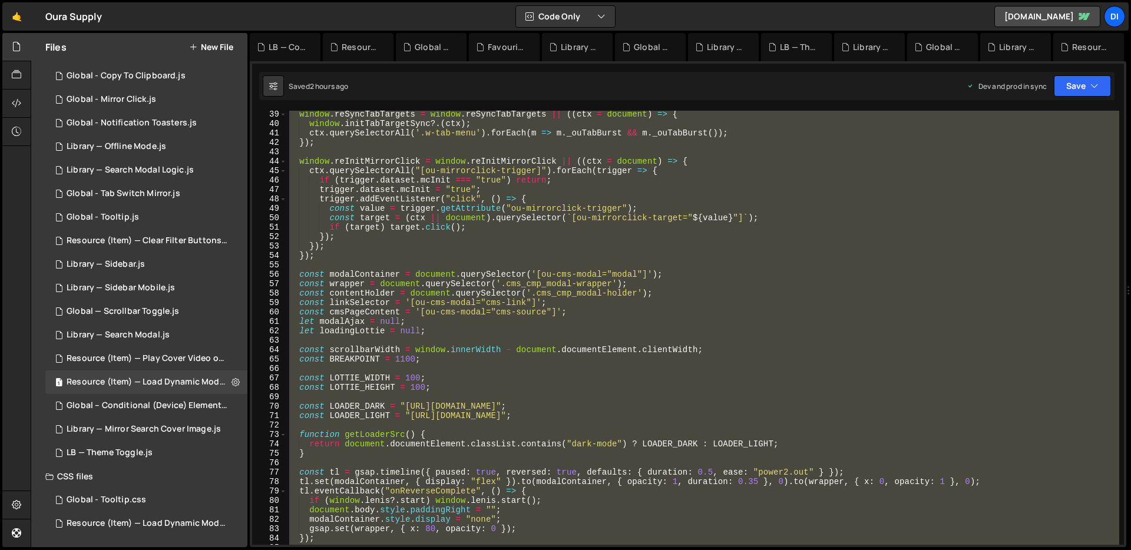
scroll to position [1965, 0]
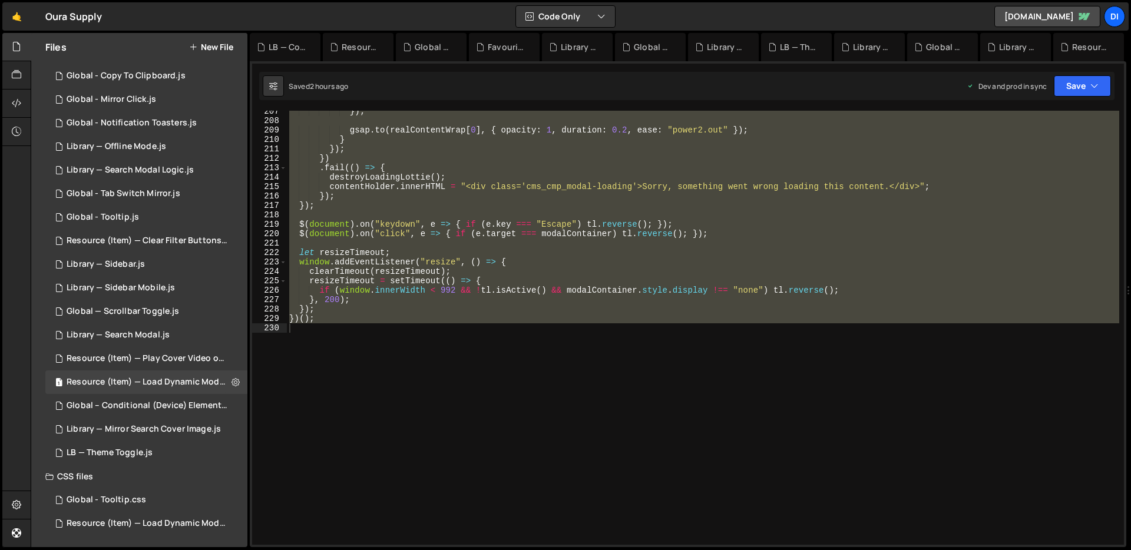
click at [427, 410] on div "}) ; gsap . to ( realContentWrap [ 0 ] , { opacity : 1 , duration : 0.2 , ease …" at bounding box center [703, 328] width 832 height 434
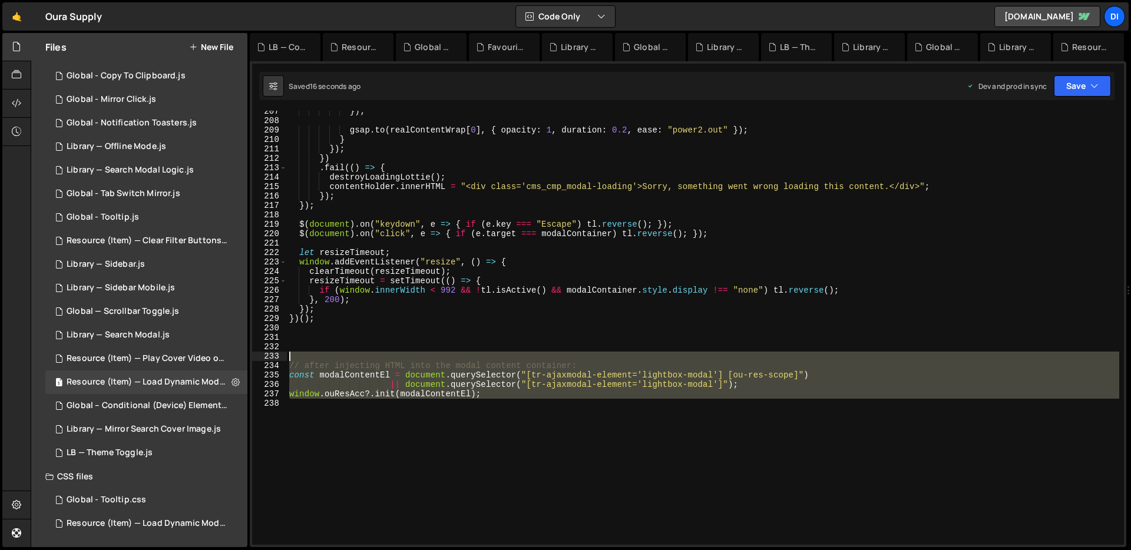
drag, startPoint x: 305, startPoint y: 408, endPoint x: 280, endPoint y: 355, distance: 58.8
click at [280, 355] on div "207 208 209 210 211 212 213 214 215 216 217 218 219 220 221 222 223 224 225 226…" at bounding box center [688, 328] width 872 height 434
type textarea "// after injecting HTML into the modal content container:"
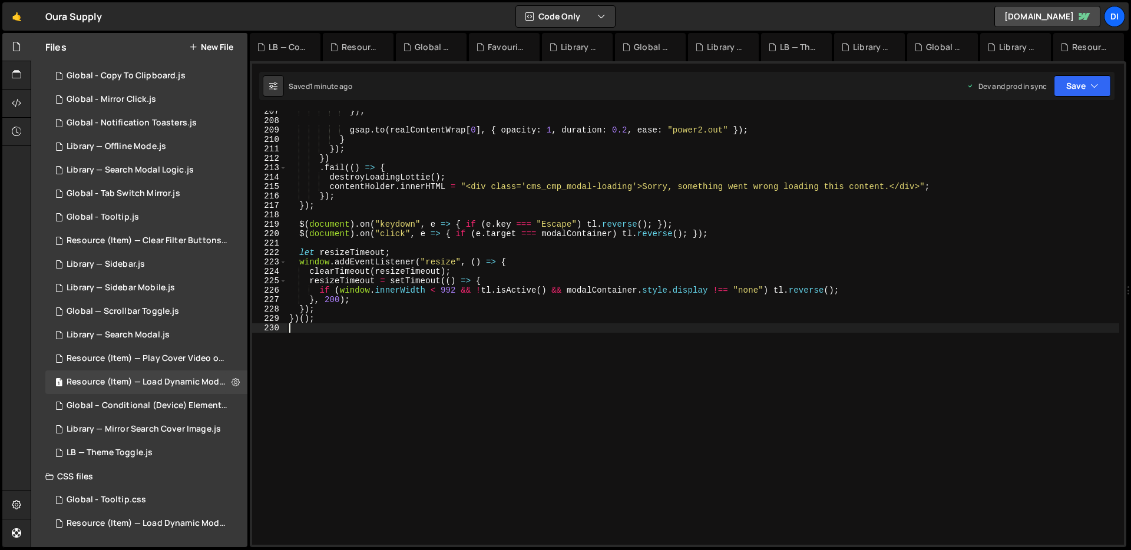
click at [413, 166] on div "}) ; gsap . to ( realContentWrap [ 0 ] , { opacity : 1 , duration : 0.2 , ease …" at bounding box center [703, 333] width 832 height 453
type textarea "})();"
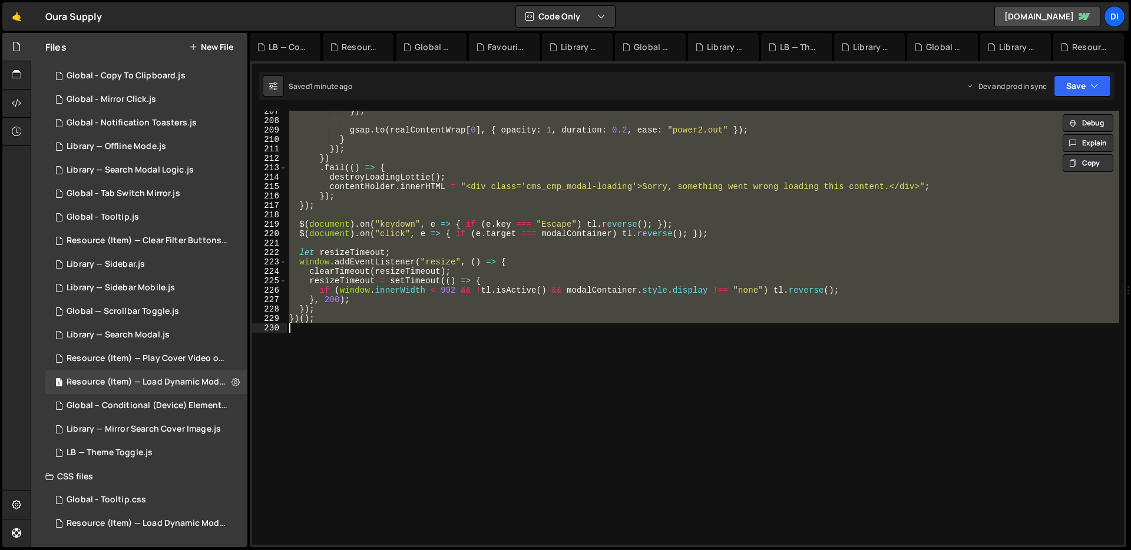
paste textarea
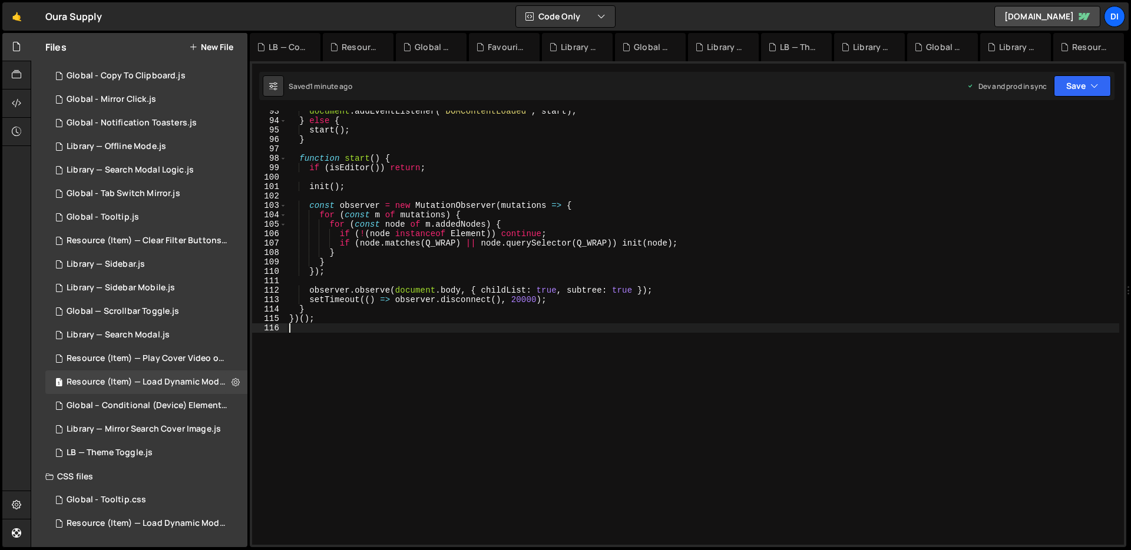
scroll to position [872, 0]
click at [431, 176] on div "document . addEventListener ( 'DOMContentLoaded' , start ) ; } else { start ( )…" at bounding box center [703, 333] width 832 height 453
click at [171, 411] on div "1 Global – Conditional (Device) Element Visibility.js 0" at bounding box center [148, 406] width 206 height 24
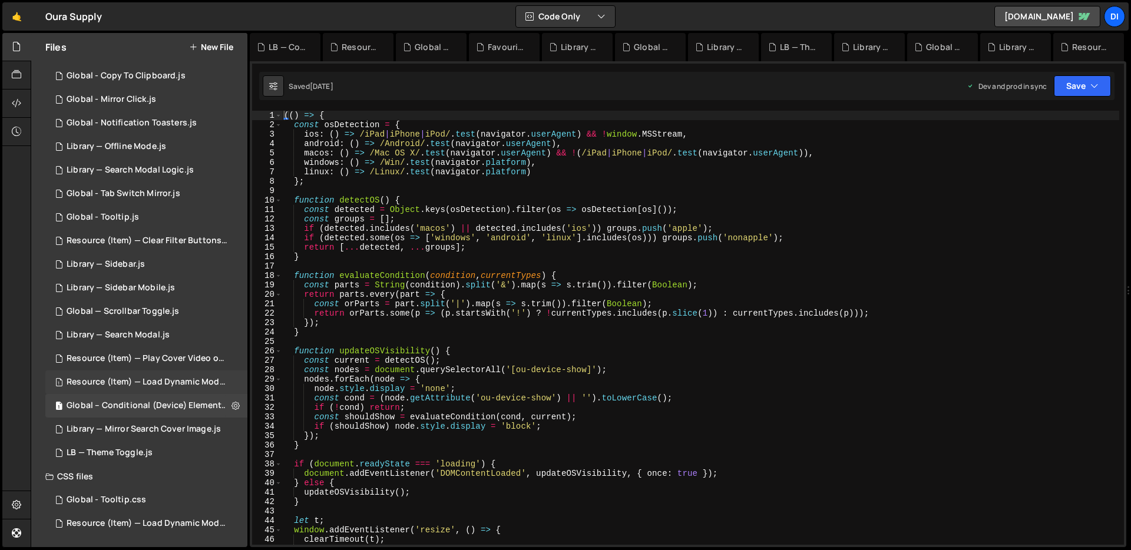
click at [161, 379] on div "Resource (Item) — Load Dynamic Modal (AJAX).js" at bounding box center [148, 382] width 163 height 11
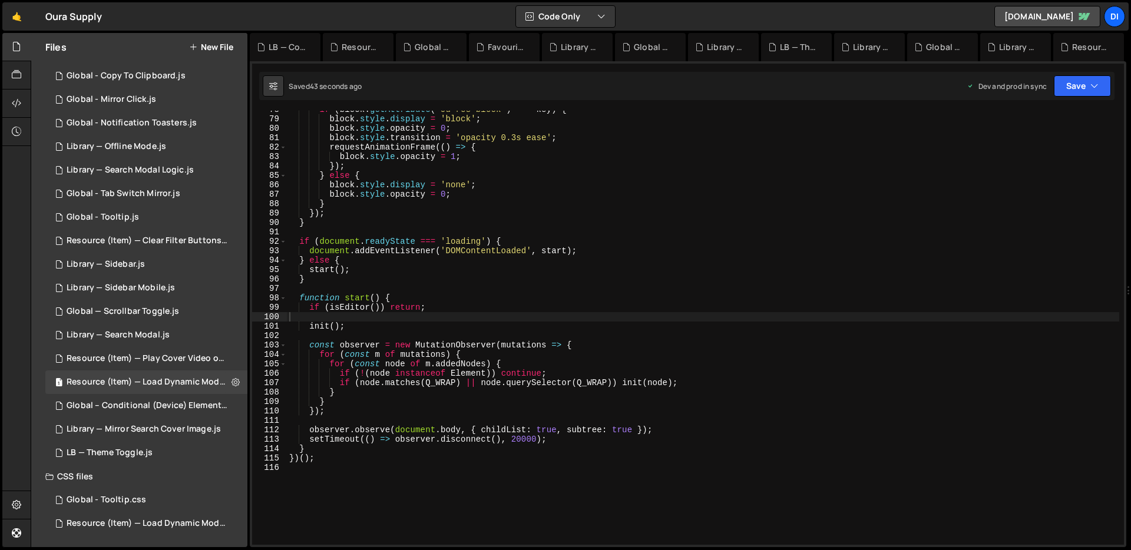
scroll to position [707, 0]
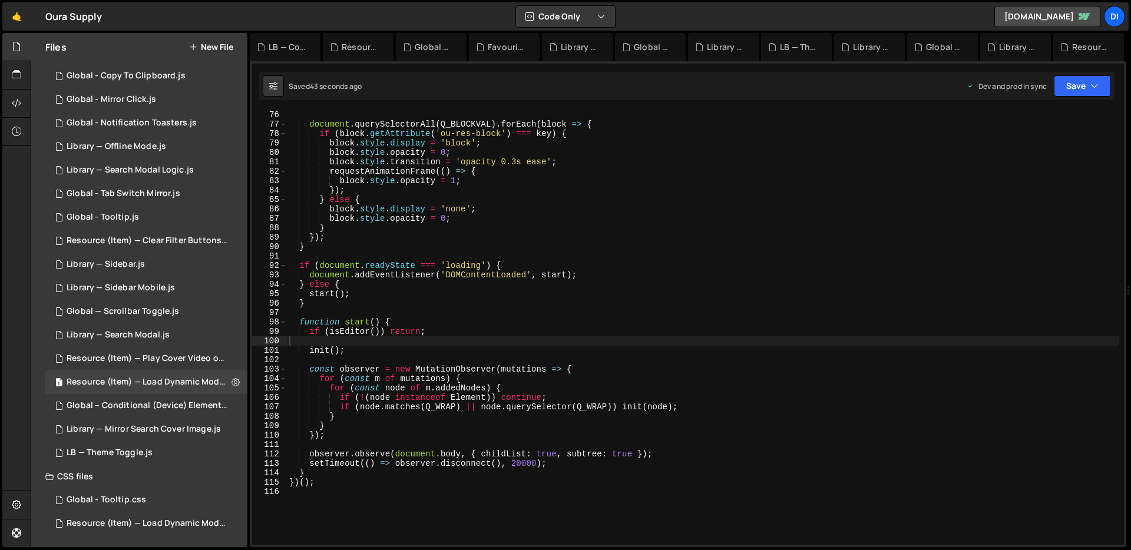
click at [504, 325] on div "document . querySelectorAll ( Q_BLOCKVAL ) . forEach ( block => { if ( block . …" at bounding box center [703, 336] width 832 height 453
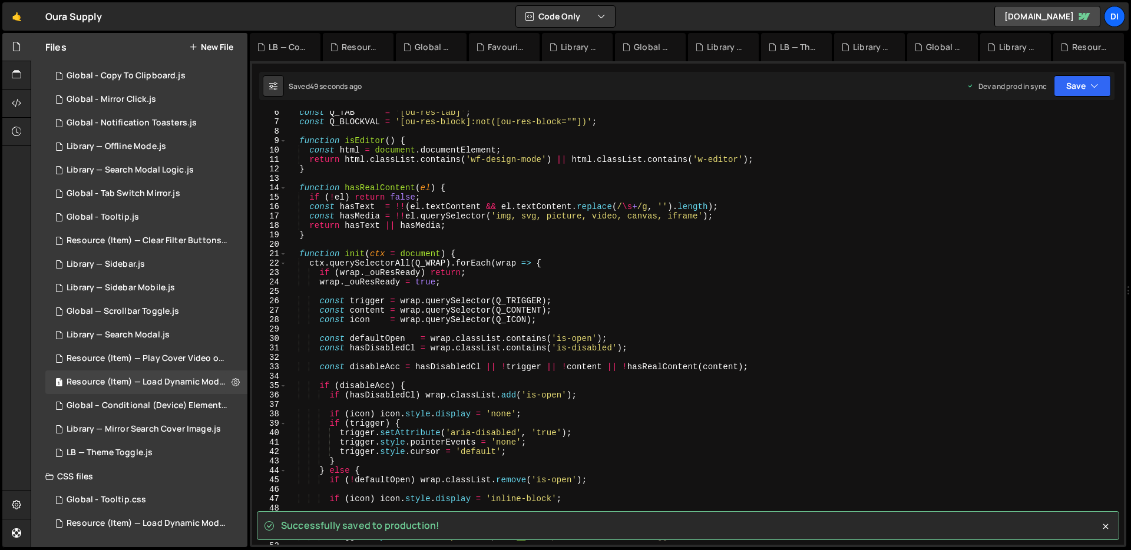
scroll to position [0, 0]
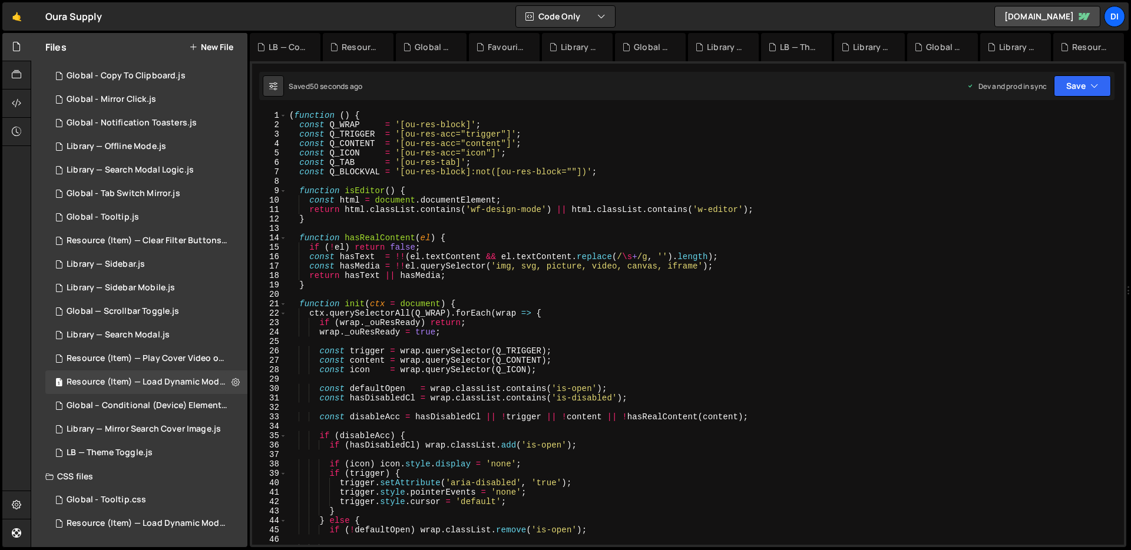
type textarea "})();"
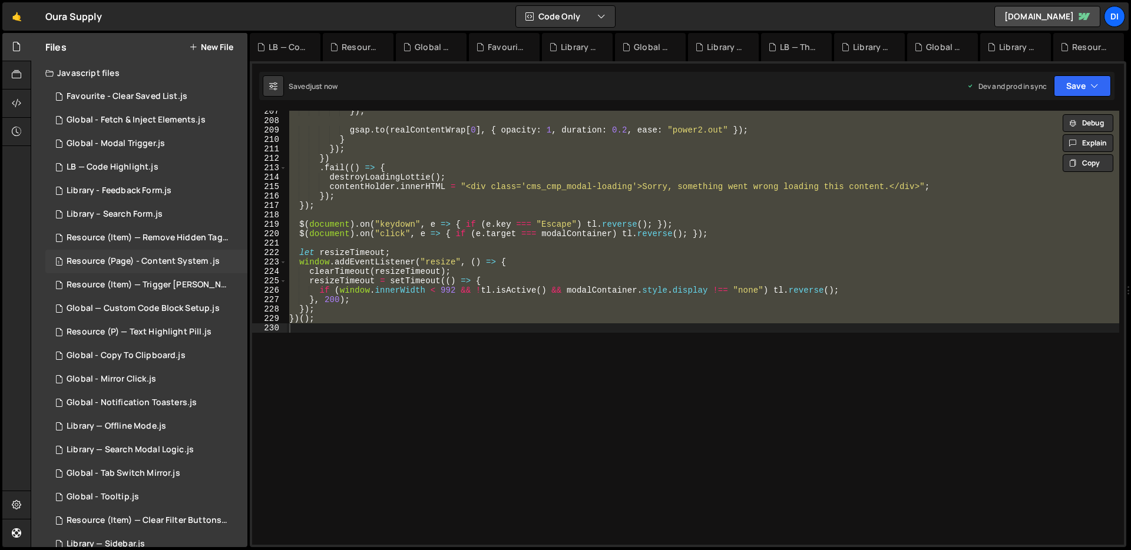
click at [176, 264] on div "Resource (Page) - Content System .js" at bounding box center [143, 261] width 153 height 11
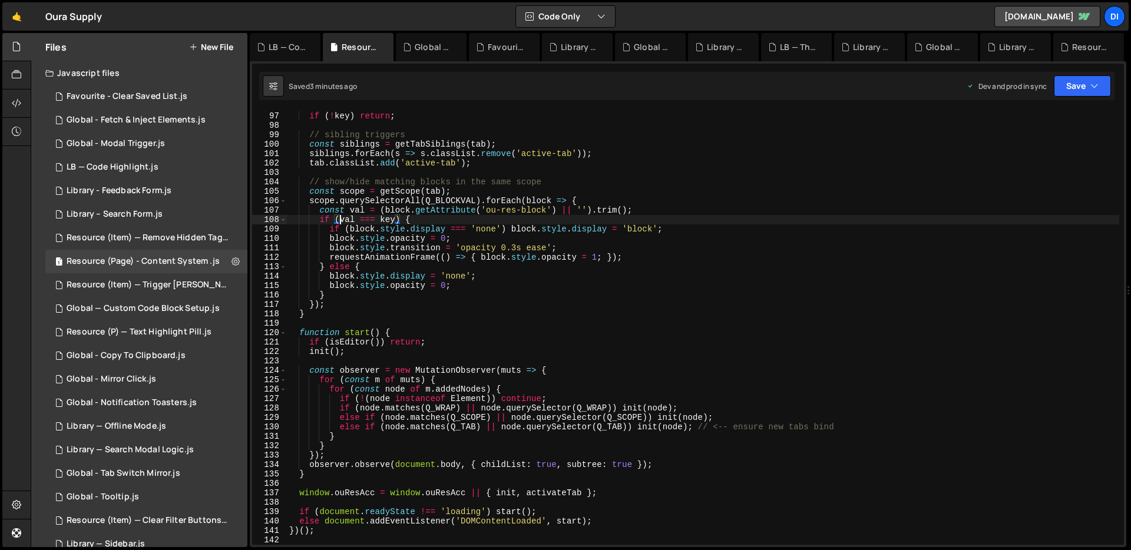
click at [338, 218] on div "const key = ( tab . getAttribute ( 'ou-res-tab' ) || '' ) . trim ( ) ; if ( ! k…" at bounding box center [703, 328] width 832 height 453
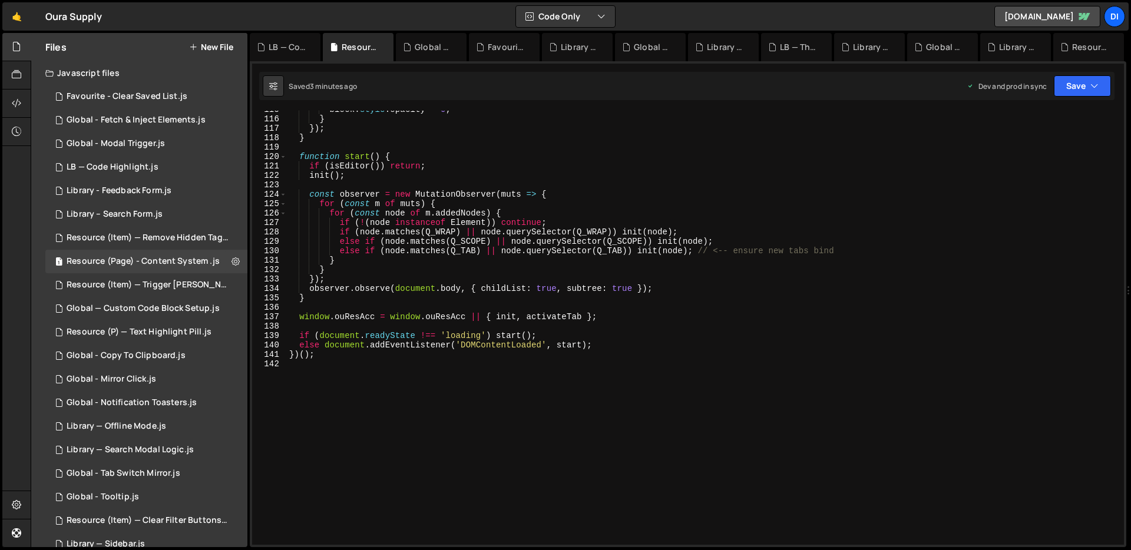
type textarea "})();"
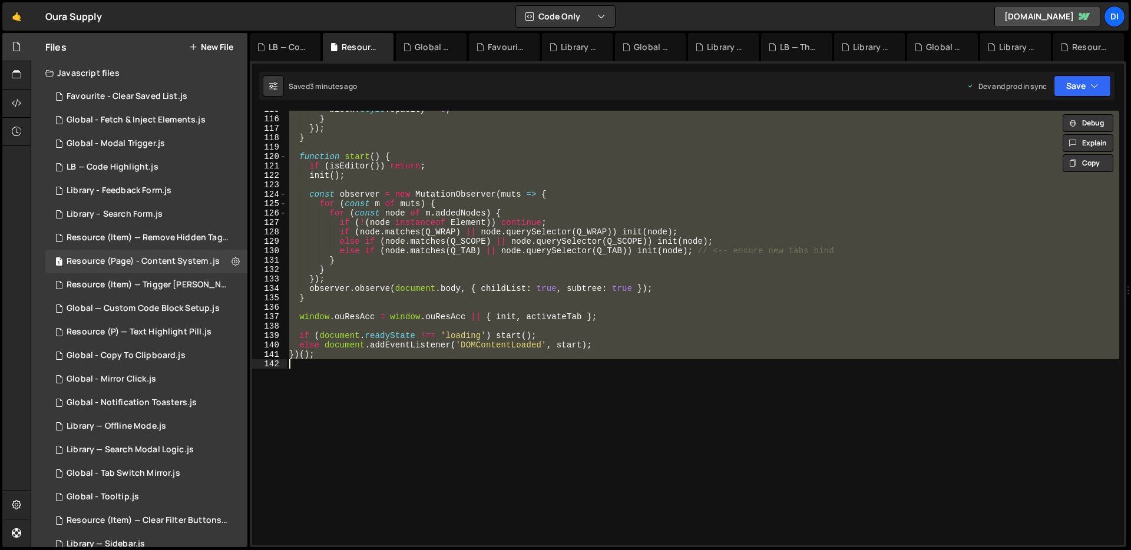
paste textarea
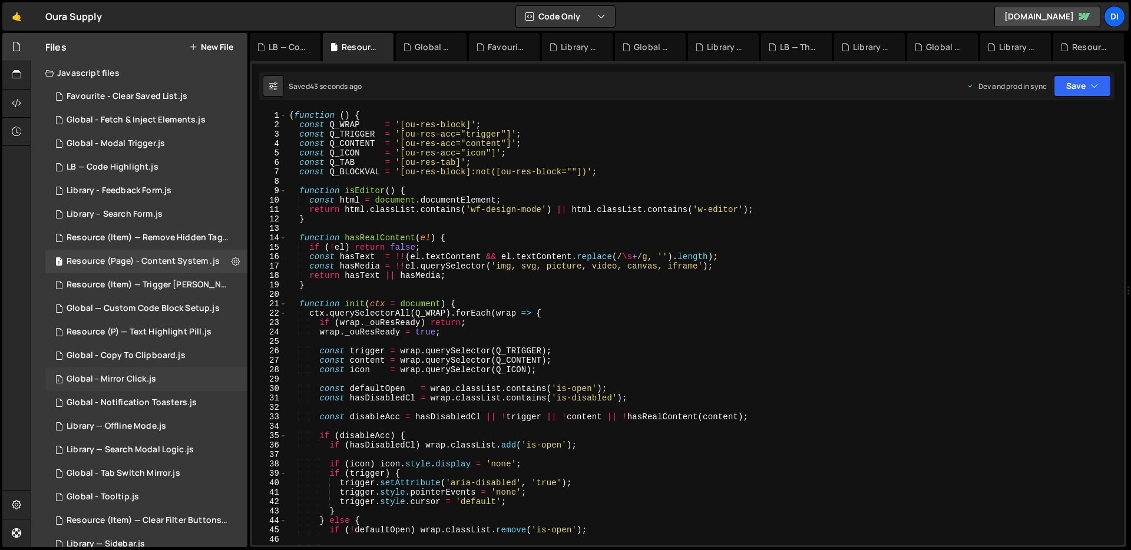
scroll to position [280, 0]
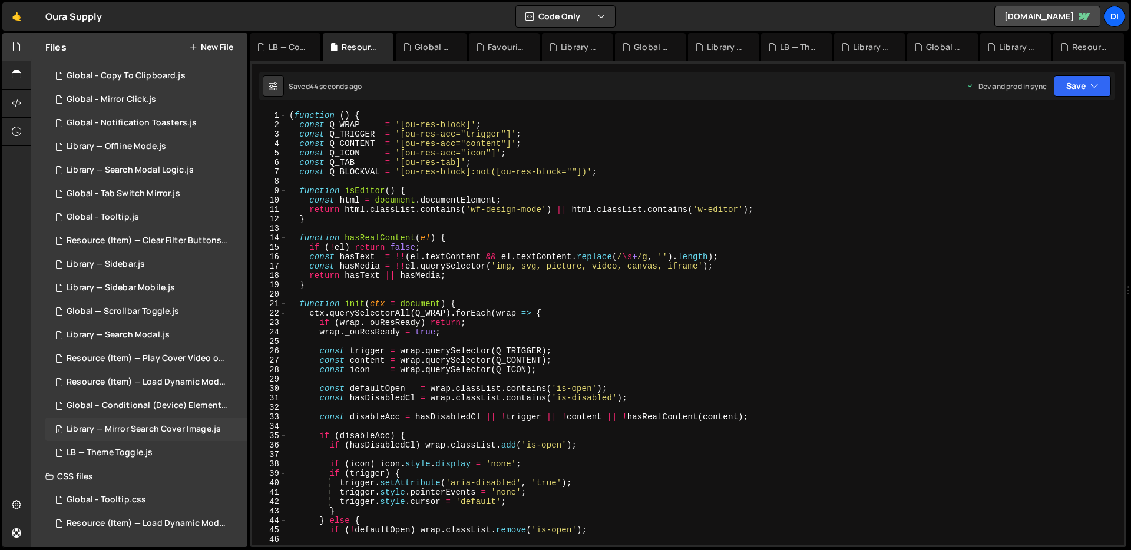
click at [133, 435] on div "1 Library — Mirror Search Cover Image.js 0" at bounding box center [146, 430] width 202 height 24
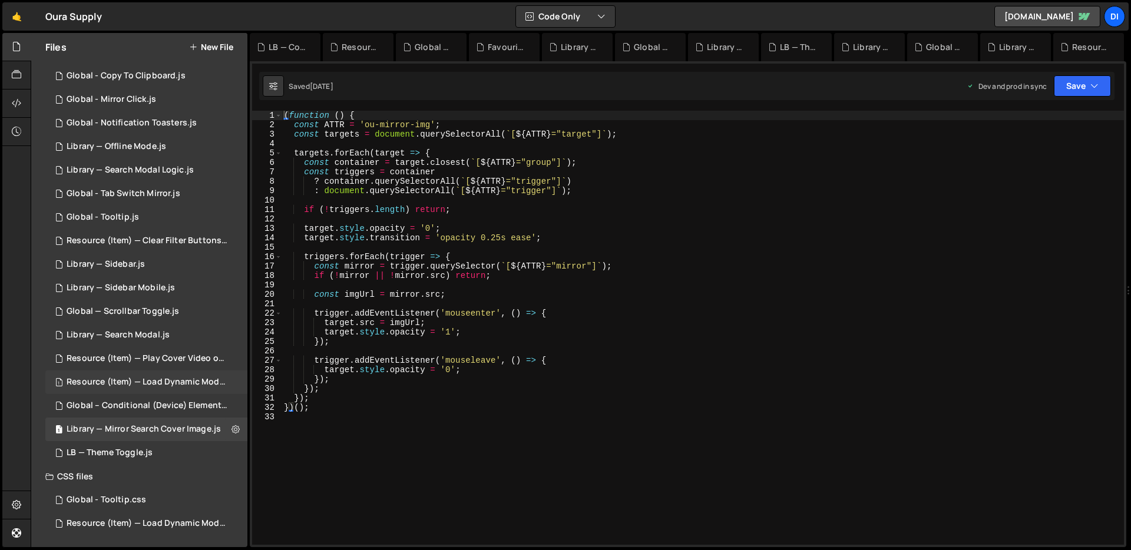
click at [144, 392] on div "1 Resource (Item) — Load Dynamic Modal (AJAX).js 0" at bounding box center [148, 382] width 206 height 24
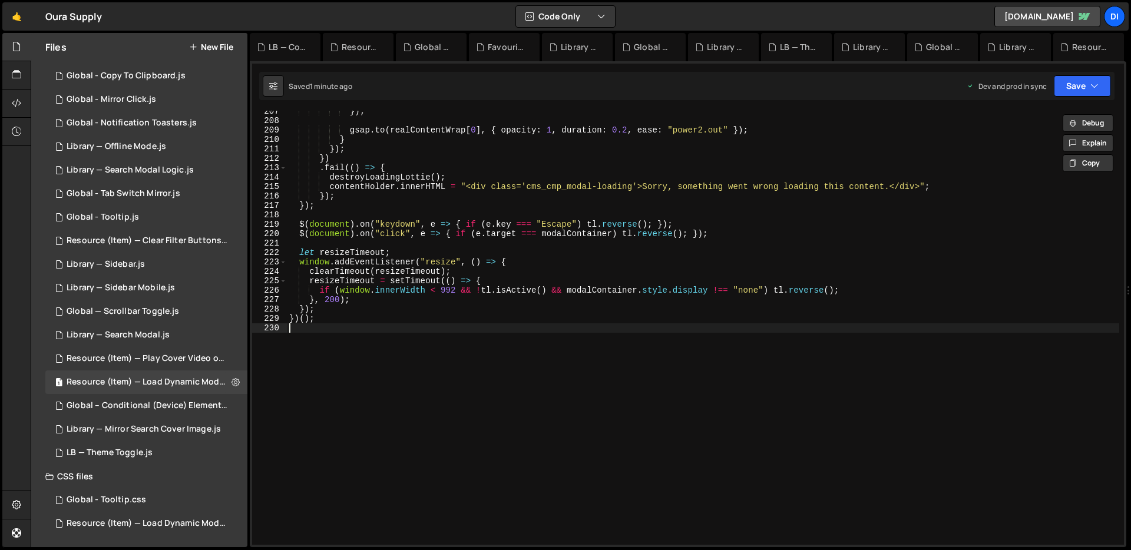
click at [496, 342] on div "}) ; gsap . to ( realContentWrap [ 0 ] , { opacity : 1 , duration : 0.2 , ease …" at bounding box center [703, 333] width 832 height 453
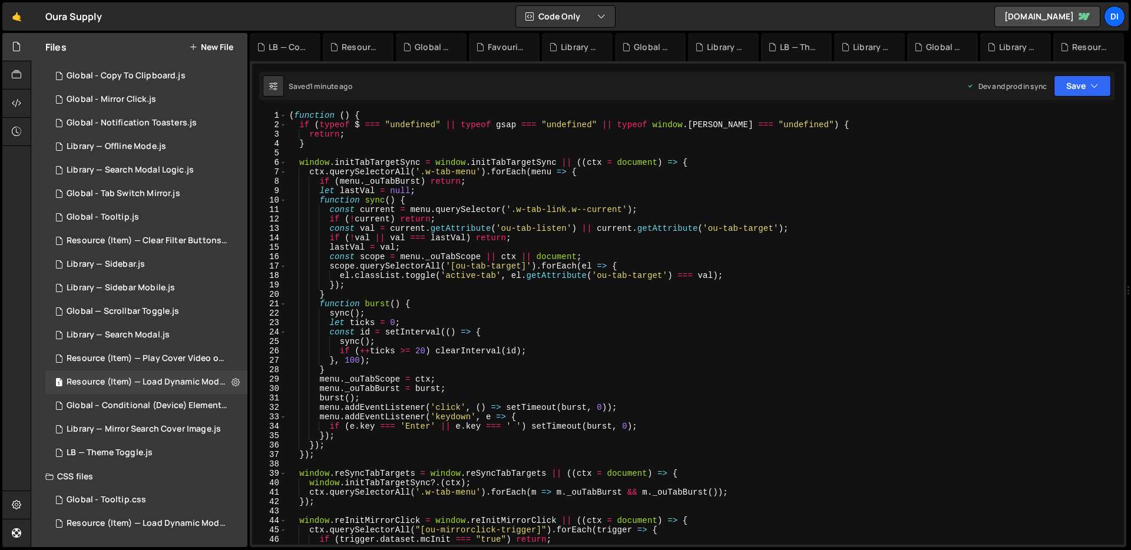
scroll to position [0, 0]
click at [496, 342] on div "( function ( ) { if ( typeof $ === "undefined" || typeof gsap === "undefined" |…" at bounding box center [703, 337] width 832 height 453
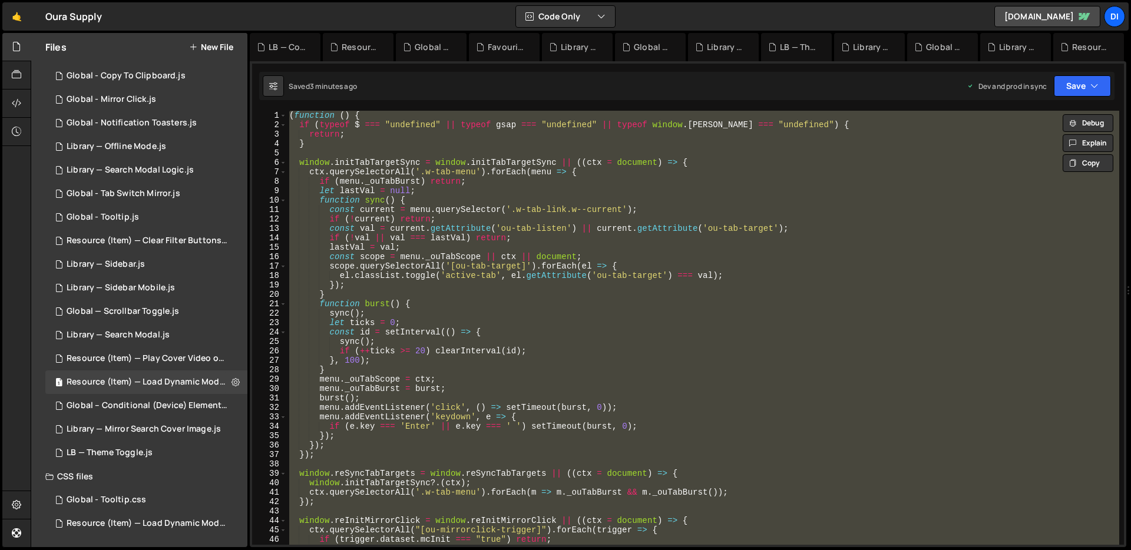
click at [495, 311] on div "( function ( ) { if ( typeof $ === "undefined" || typeof gsap === "undefined" |…" at bounding box center [703, 328] width 832 height 434
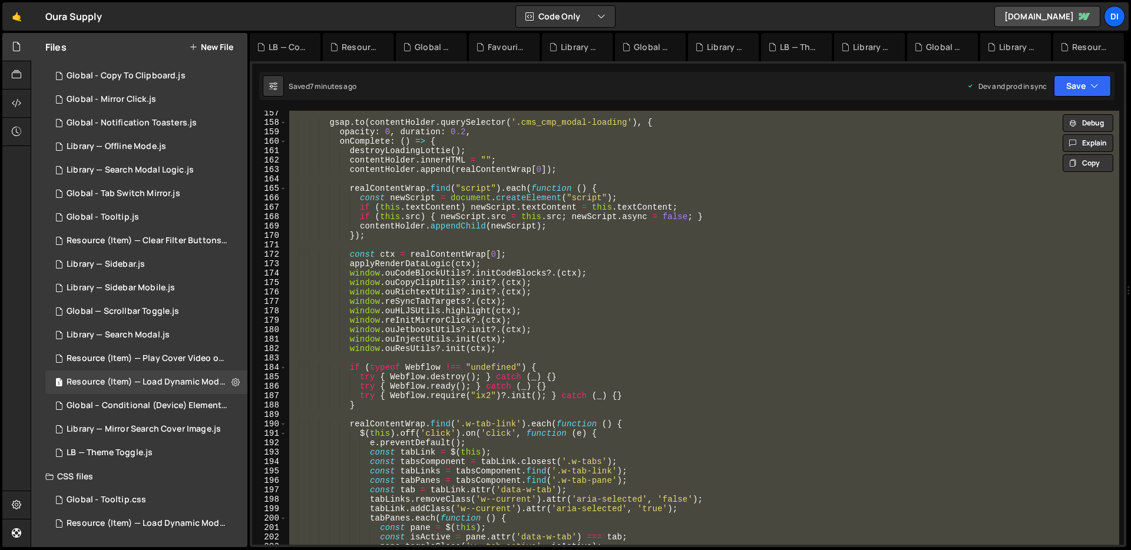
scroll to position [1425, 0]
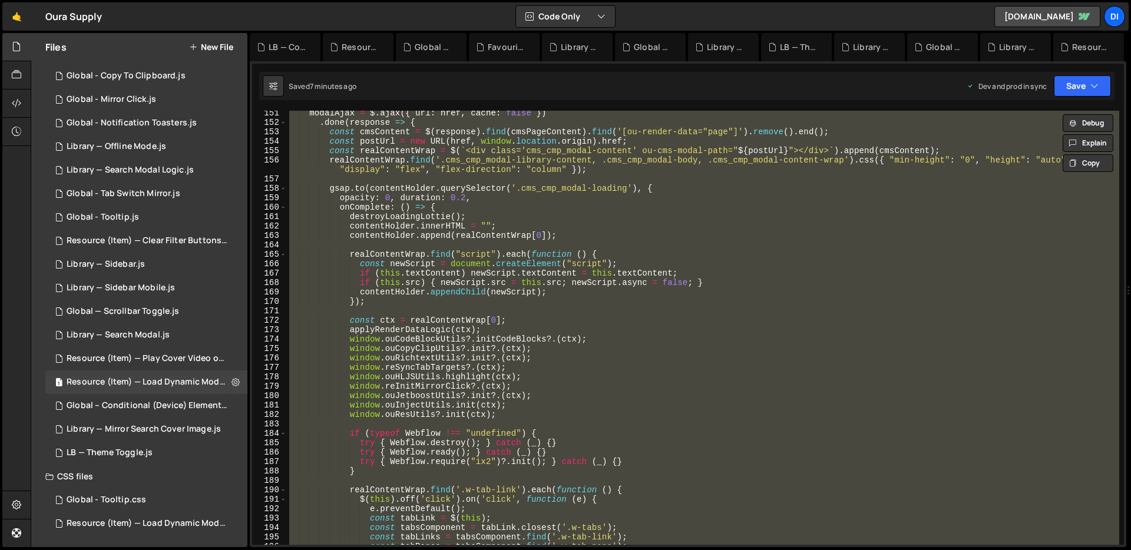
click at [448, 230] on div "modalAjax = $ . ajax ({ url : href , cache : false }) . done ( response => { co…" at bounding box center [703, 328] width 832 height 434
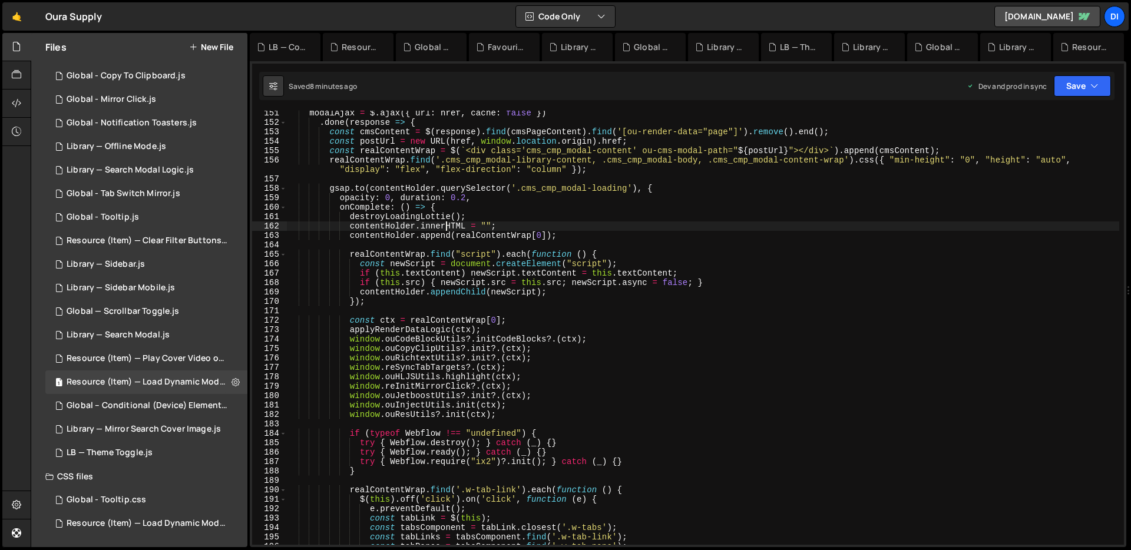
click at [403, 356] on div "modalAjax = $ . ajax ({ url : href , cache : false }) . done ( response => { co…" at bounding box center [703, 334] width 832 height 453
type textarea "window.ouRichtextUtils?.init?.(ctx);"
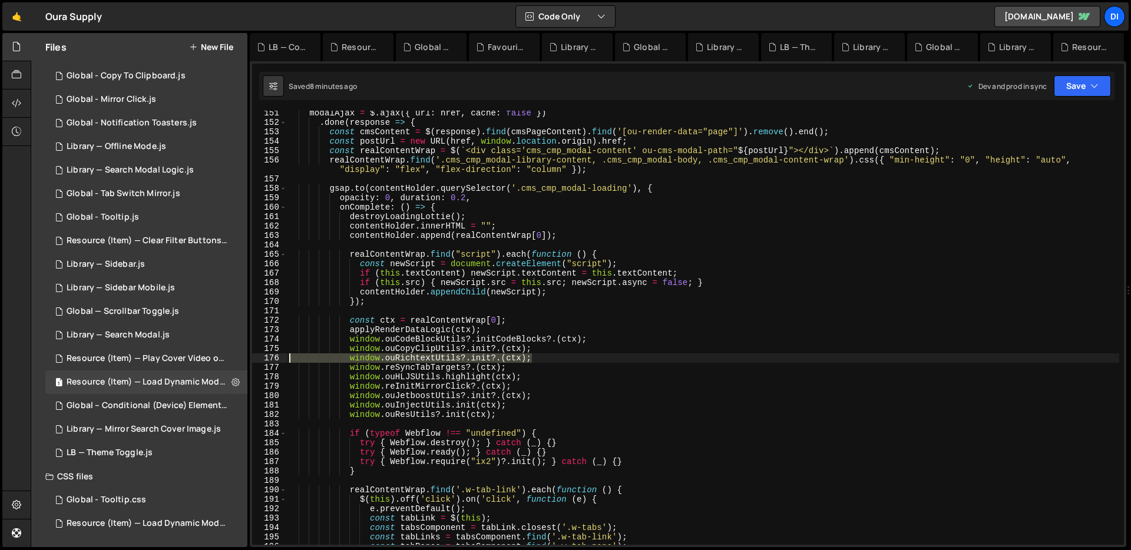
drag, startPoint x: 566, startPoint y: 360, endPoint x: 279, endPoint y: 361, distance: 286.8
click at [279, 361] on div "window.ouRichtextUtils?.init?.(ctx); 151 152 153 154 155 156 157 158 159 160 16…" at bounding box center [688, 328] width 872 height 434
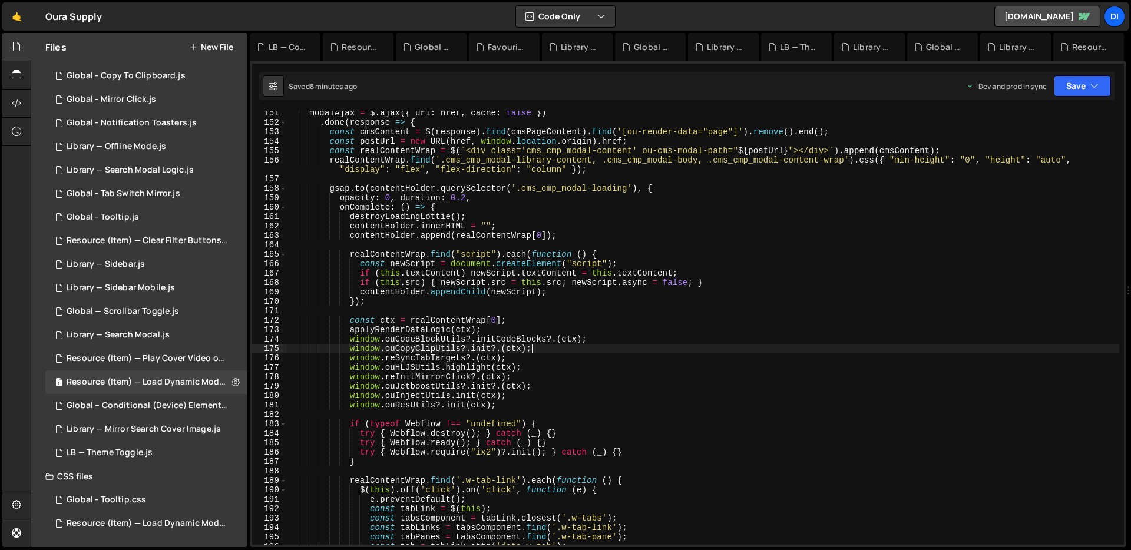
click at [438, 370] on div "modalAjax = $ . ajax ({ url : href , cache : false }) . done ( response => { co…" at bounding box center [703, 334] width 832 height 453
click at [432, 381] on div "modalAjax = $ . ajax ({ url : href , cache : false }) . done ( response => { co…" at bounding box center [703, 334] width 832 height 453
drag, startPoint x: 538, startPoint y: 385, endPoint x: 273, endPoint y: 385, distance: 264.5
click at [273, 385] on div "window.reInitMirrorClick?.(ctx); 151 152 153 154 155 156 157 158 159 160 161 16…" at bounding box center [688, 328] width 872 height 434
type textarea "window.ouJetboostUtils?.init?.(ctx);"
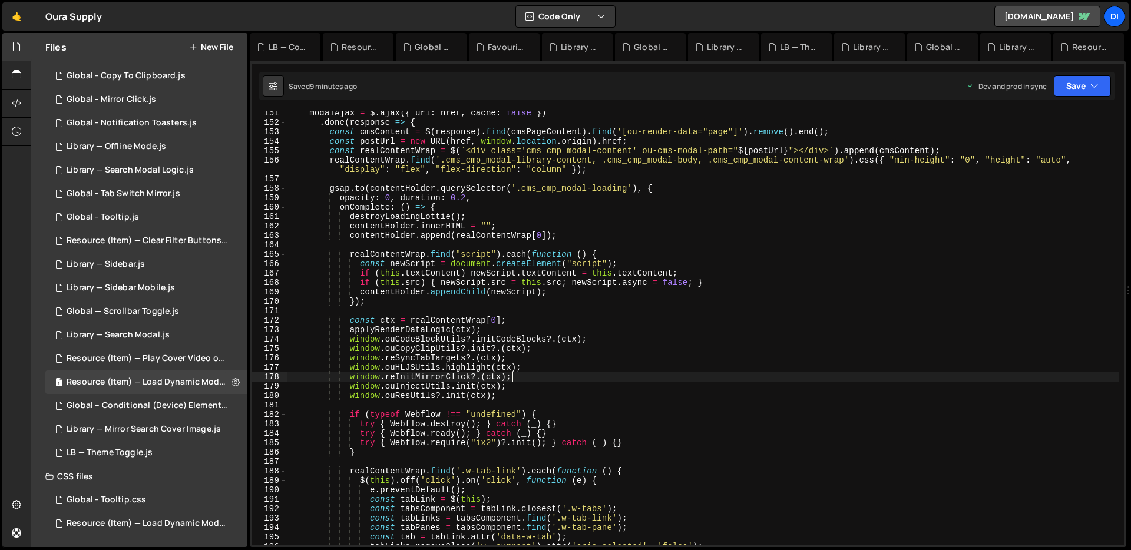
click at [428, 366] on div "modalAjax = $ . ajax ({ url : href , cache : false }) . done ( response => { co…" at bounding box center [703, 334] width 832 height 453
drag, startPoint x: 531, startPoint y: 368, endPoint x: 349, endPoint y: 364, distance: 182.6
click at [349, 364] on div "modalAjax = $ . ajax ({ url : href , cache : false }) . done ( response => { co…" at bounding box center [703, 334] width 832 height 453
click at [447, 365] on div "modalAjax = $ . ajax ({ url : href , cache : false }) . done ( response => { co…" at bounding box center [703, 328] width 832 height 434
click at [463, 321] on div "modalAjax = $ . ajax ({ url : href , cache : false }) . done ( response => { co…" at bounding box center [703, 334] width 832 height 453
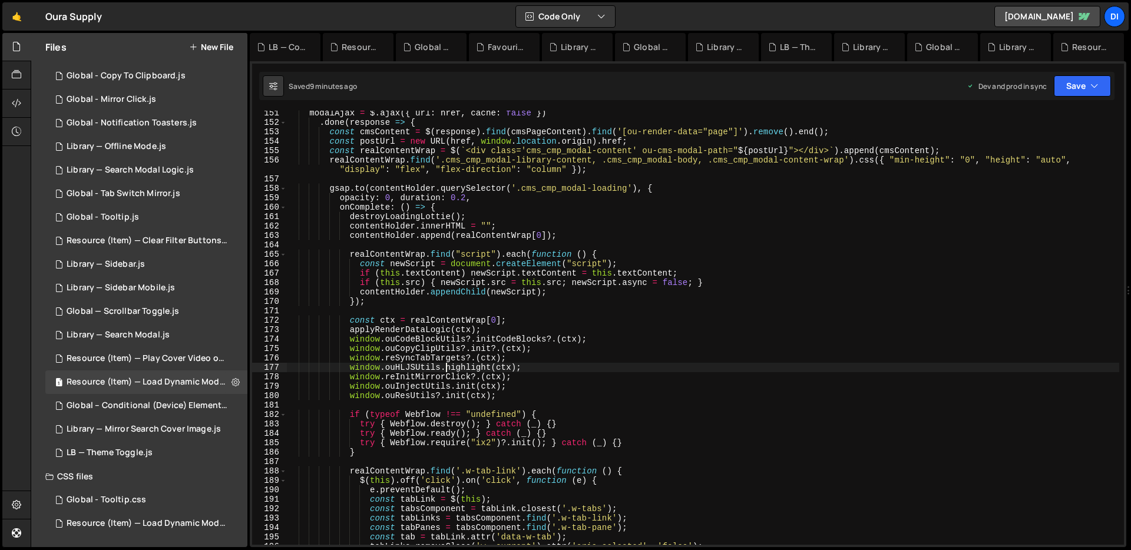
type textarea "const ctx = realContentWrap[0];"
click at [462, 321] on div "modalAjax = $ . ajax ({ url : href , cache : false }) . done ( response => { co…" at bounding box center [703, 334] width 832 height 453
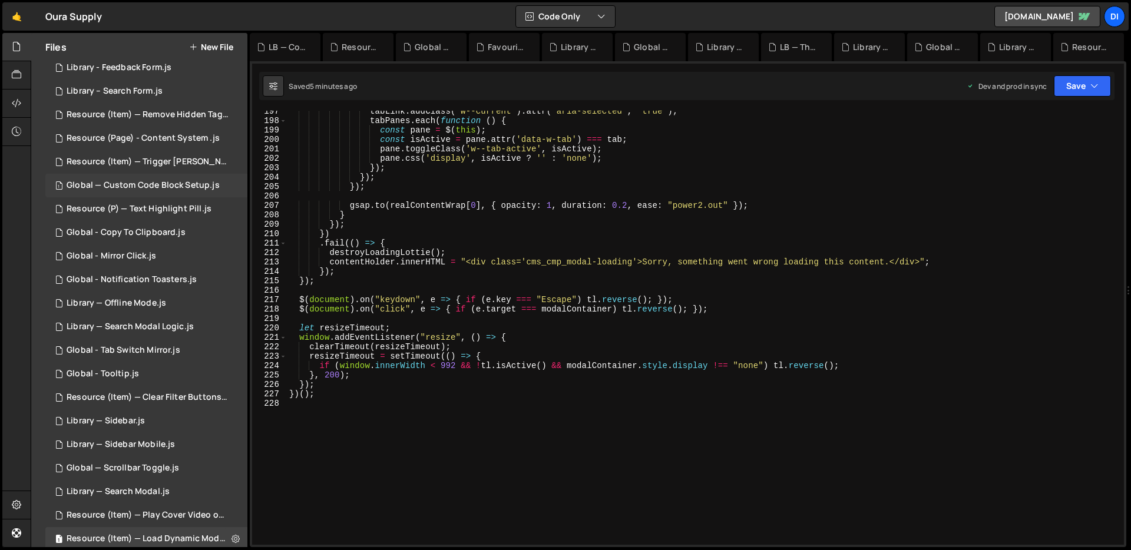
scroll to position [123, 0]
click at [172, 263] on div "1 Global - Mirror Click.js 0" at bounding box center [146, 257] width 202 height 24
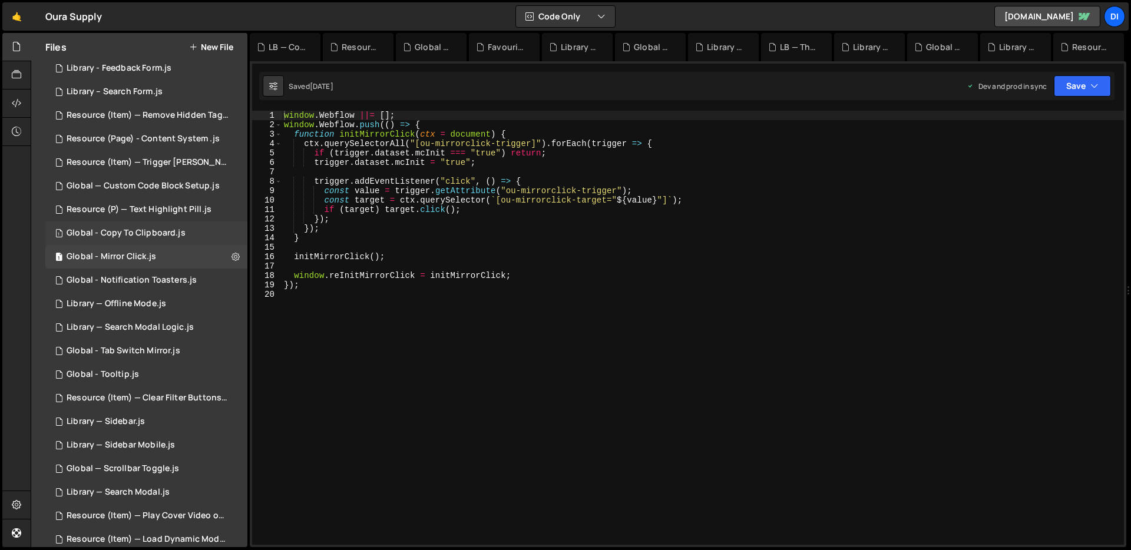
click at [177, 228] on div "Global - Copy To Clipboard.js" at bounding box center [126, 233] width 119 height 11
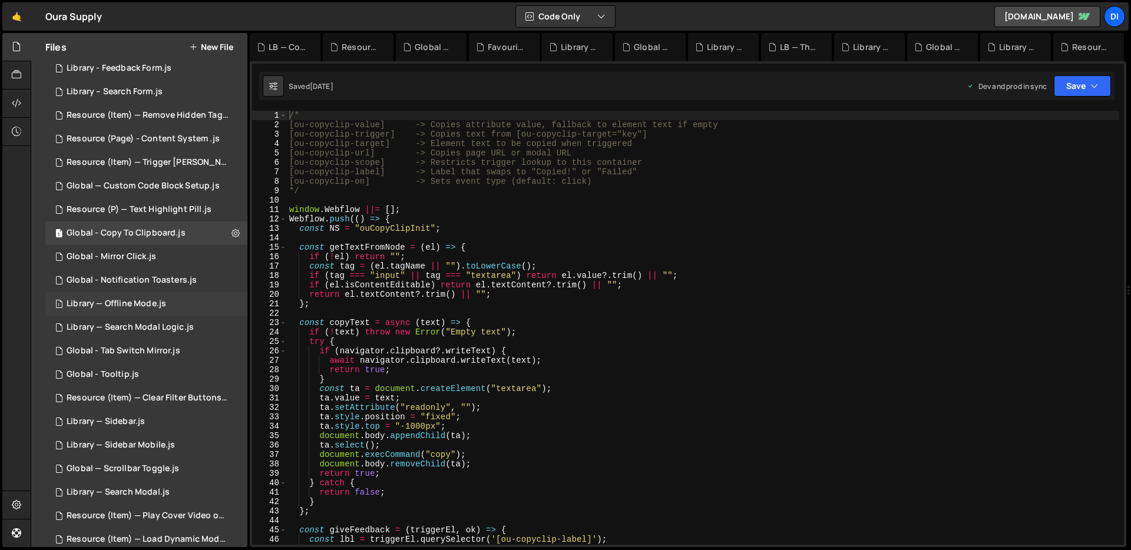
click at [161, 300] on div "Library — Offline Mode.js" at bounding box center [117, 304] width 100 height 11
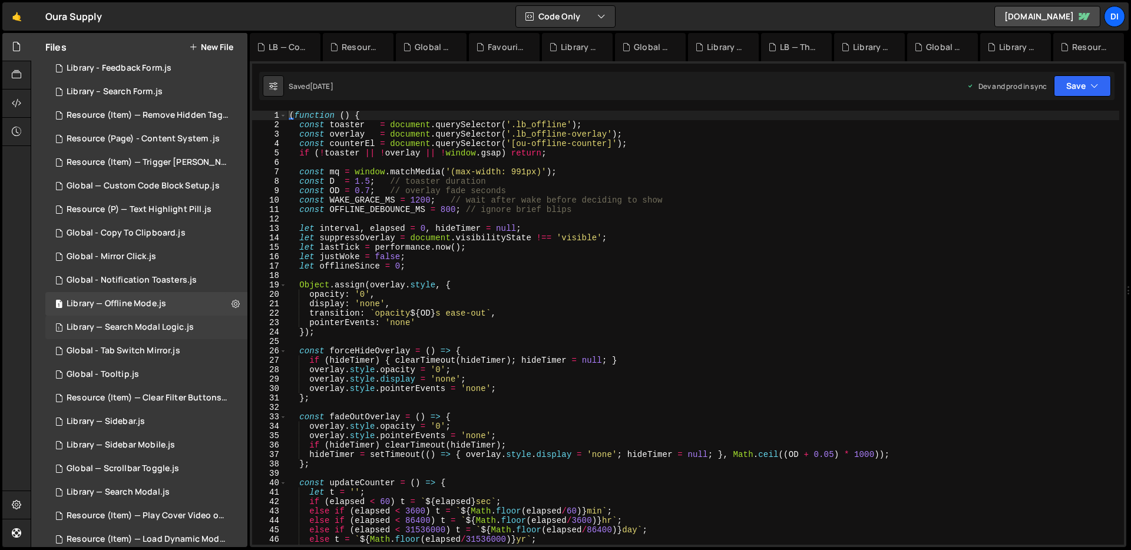
click at [151, 338] on div "1 Library — Search Modal Logic.js 0" at bounding box center [146, 328] width 202 height 24
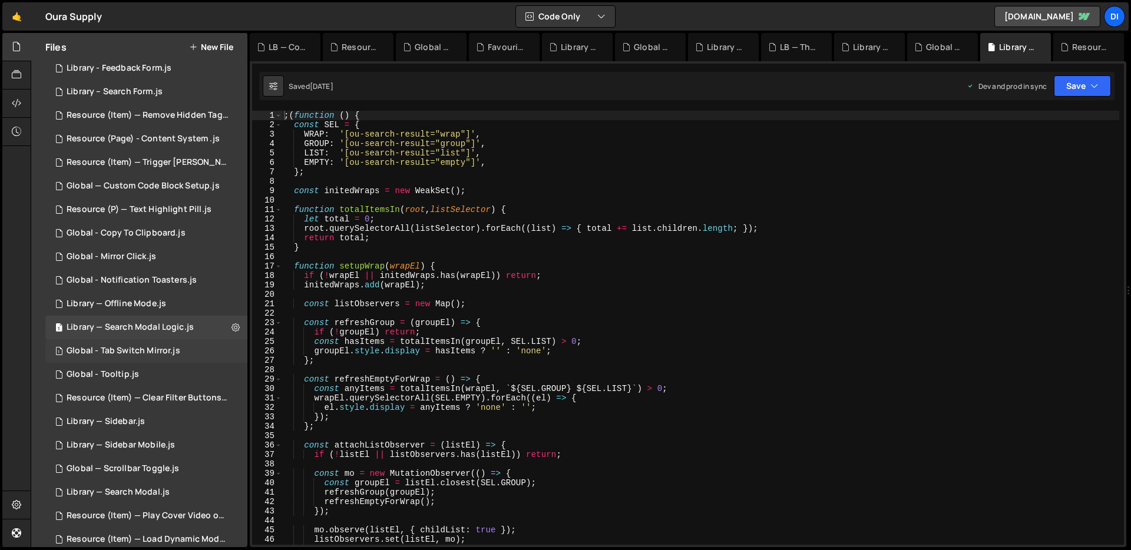
click at [155, 349] on div "Global - Tab Switch Mirror.js" at bounding box center [124, 351] width 114 height 11
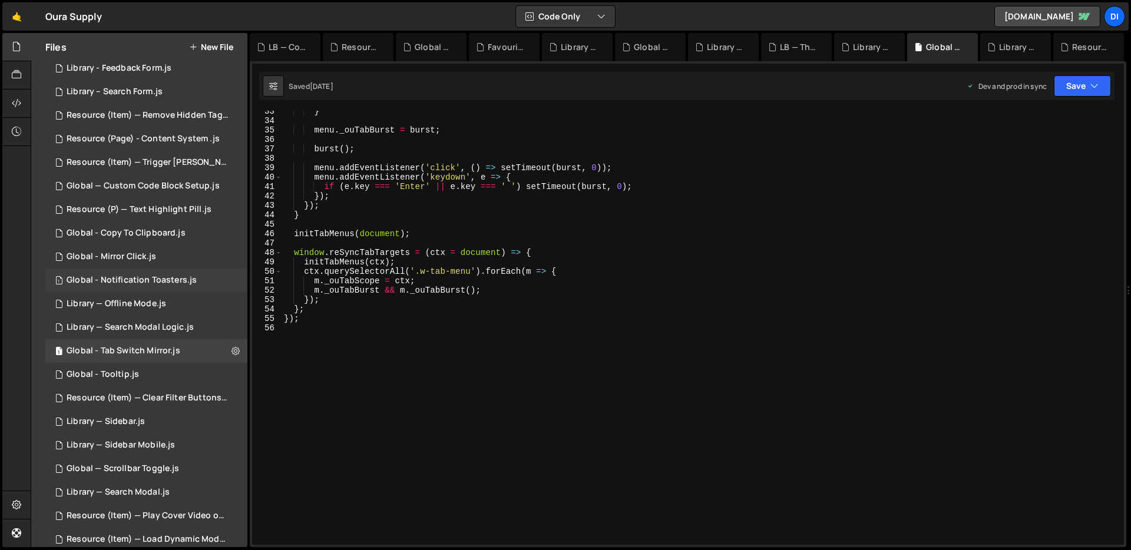
scroll to position [0, 0]
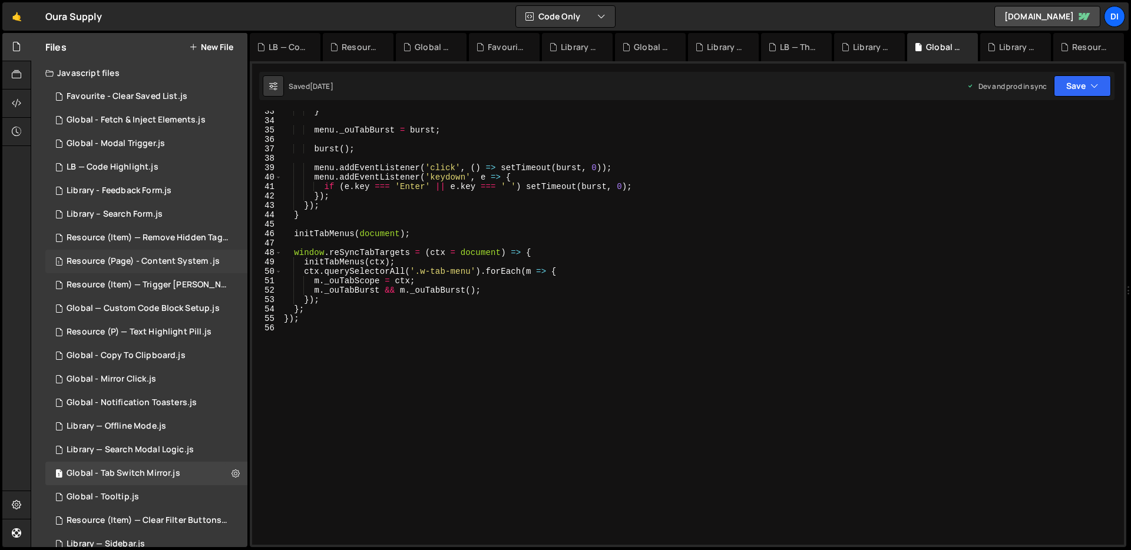
click at [184, 256] on div "Resource (Page) - Content System .js" at bounding box center [143, 261] width 153 height 11
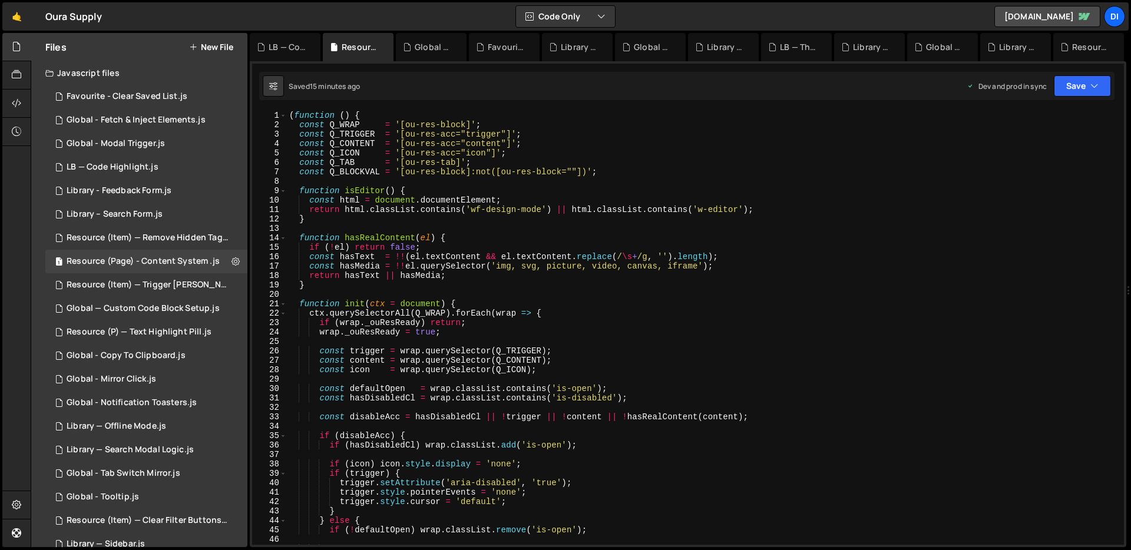
click at [452, 254] on div "( function ( ) { const Q_WRAP = '[ou-res-block]' ; const Q_TRIGGER = '[ou-res-a…" at bounding box center [703, 337] width 832 height 453
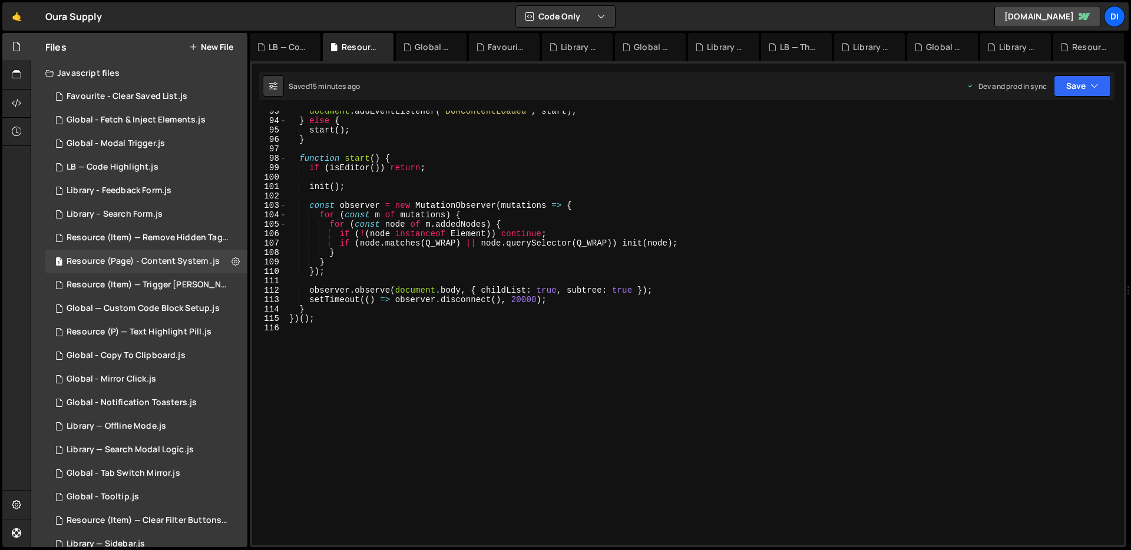
scroll to position [872, 0]
click at [452, 254] on div "document . addEventListener ( 'DOMContentLoaded' , start ) ; } else { start ( )…" at bounding box center [703, 333] width 832 height 453
type textarea "})();"
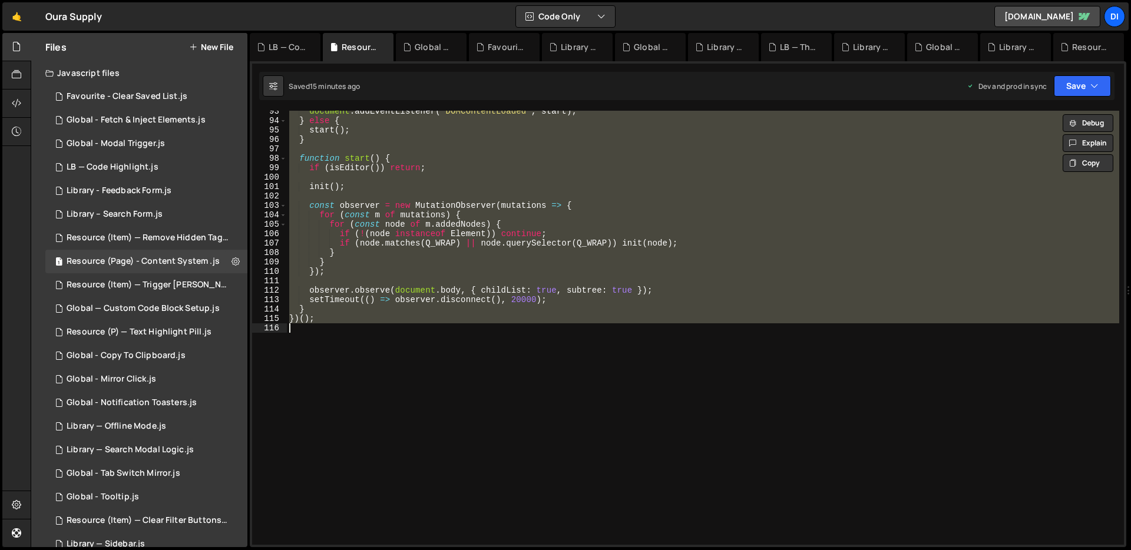
paste textarea
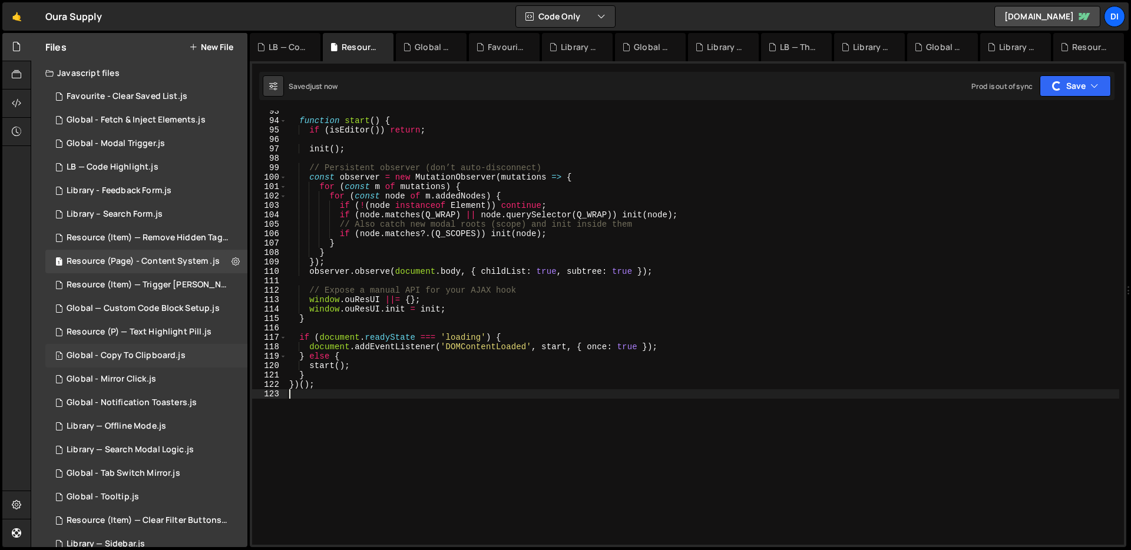
scroll to position [280, 0]
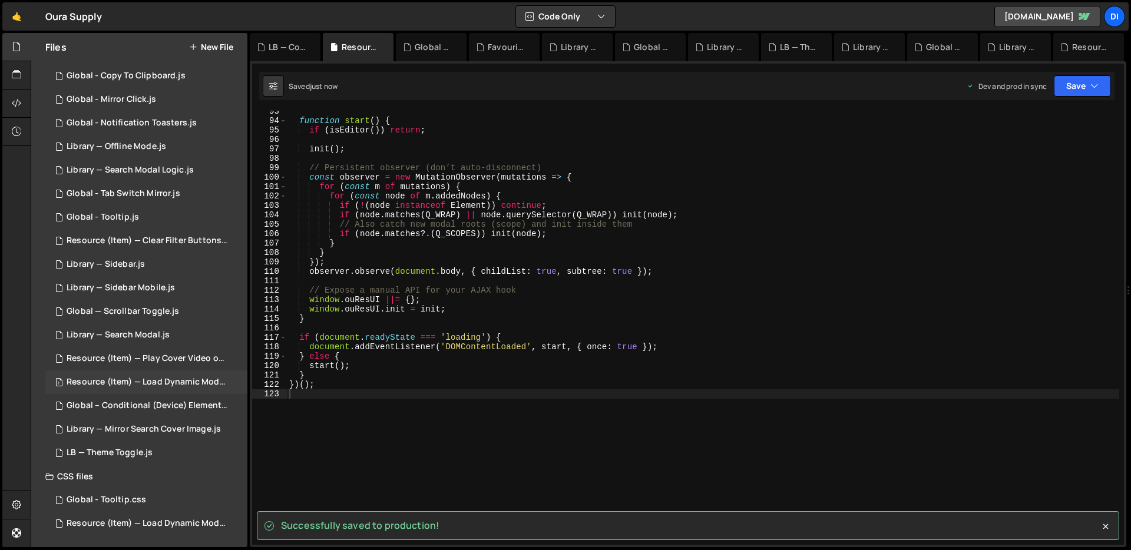
click at [157, 391] on div "1 Resource (Item) — Load Dynamic Modal (AJAX).js 0" at bounding box center [148, 382] width 206 height 24
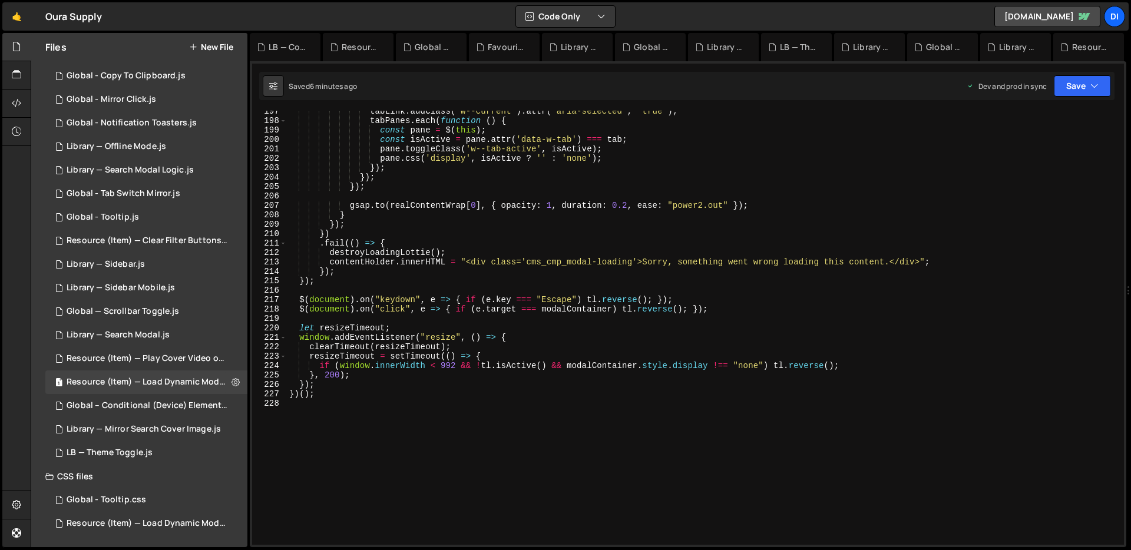
click at [389, 196] on div "tabLink . addClass ( 'w--current' ) . attr ( 'aria-selected' , 'true' ) ; tabPa…" at bounding box center [703, 333] width 832 height 453
type textarea "})();"
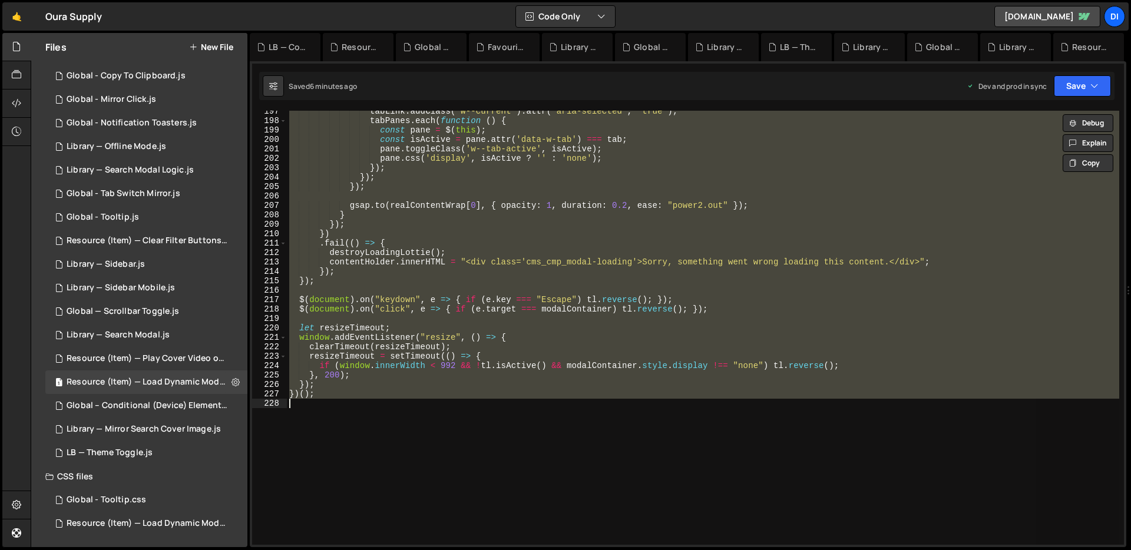
click at [446, 286] on div "tabLink . addClass ( 'w--current' ) . attr ( 'aria-selected' , 'true' ) ; tabPa…" at bounding box center [703, 328] width 832 height 434
type textarea "})();"
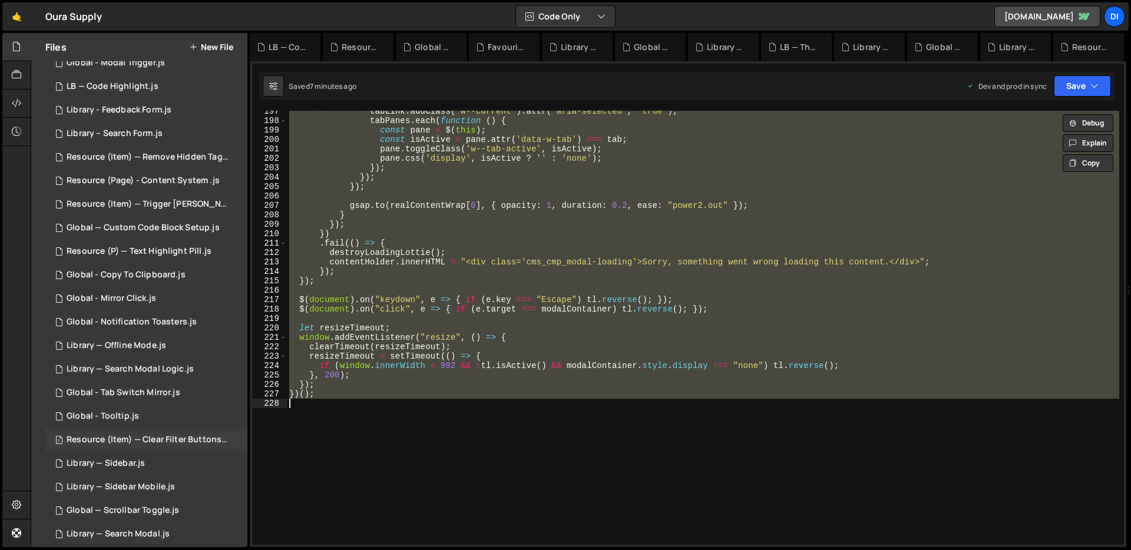
scroll to position [61, 0]
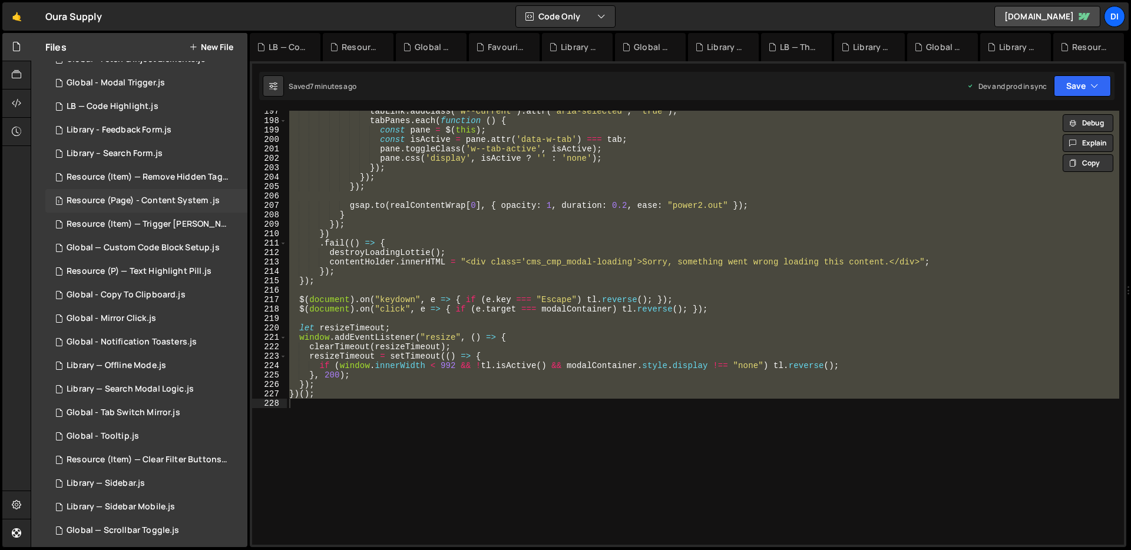
click at [178, 203] on div "Resource (Page) - Content System .js" at bounding box center [143, 201] width 153 height 11
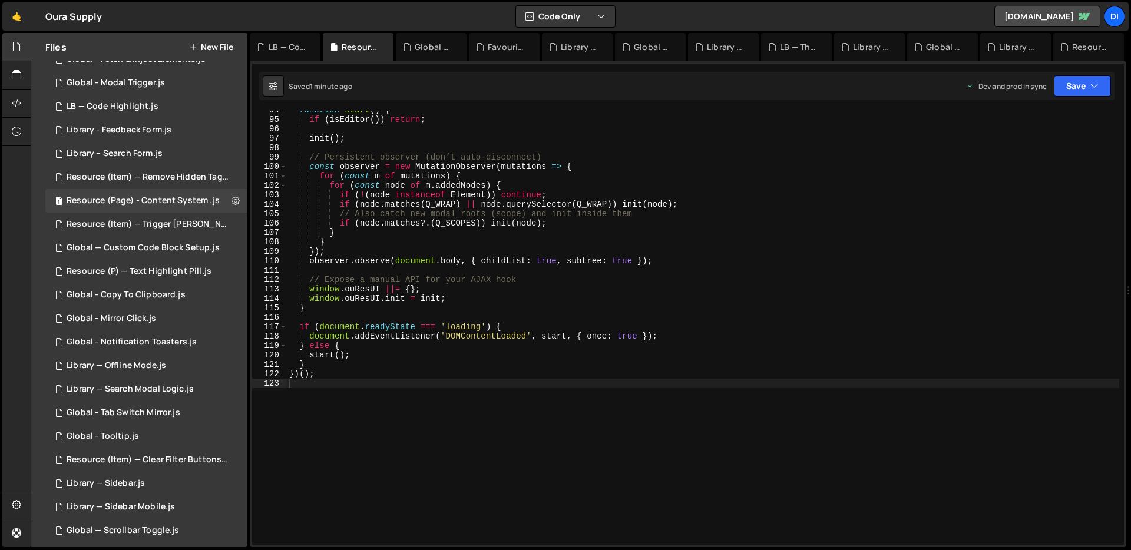
scroll to position [938, 0]
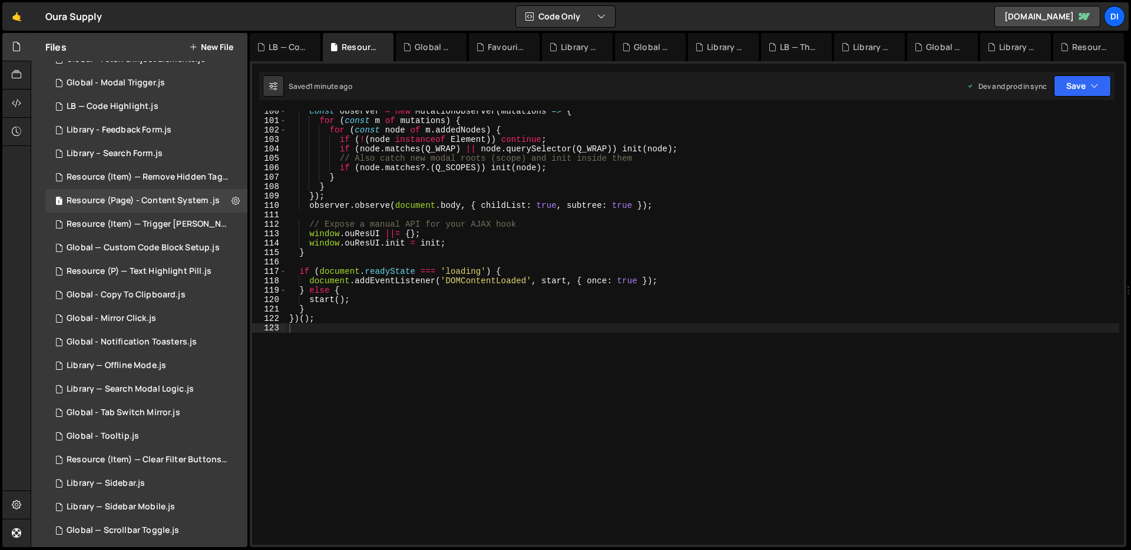
click at [509, 216] on div "const observer = new MutationObserver ( mutations => { for ( const m of mutatio…" at bounding box center [703, 333] width 832 height 453
type textarea "})();"
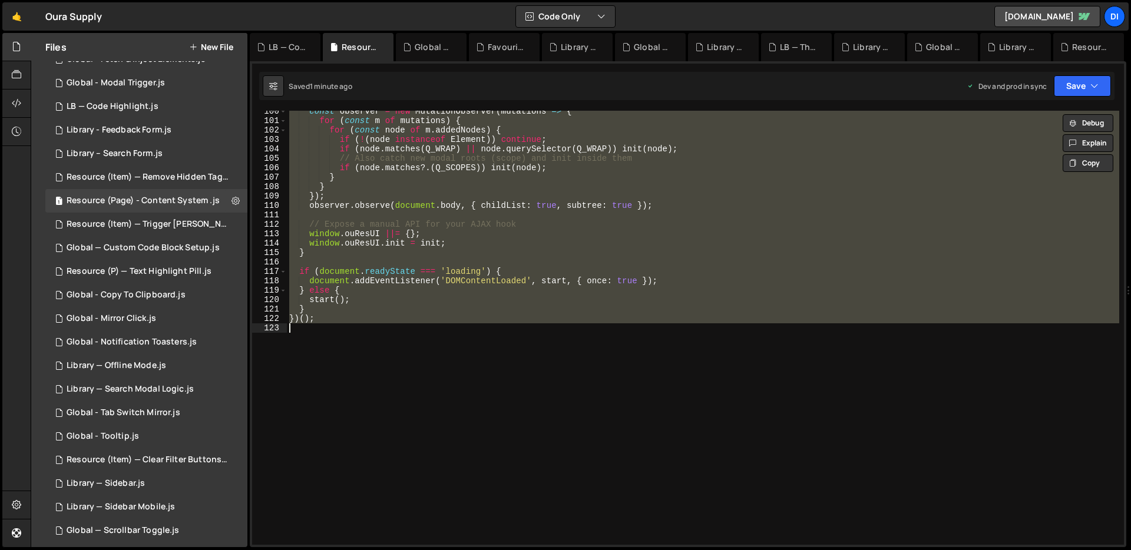
paste textarea
